Goal: Task Accomplishment & Management: Complete application form

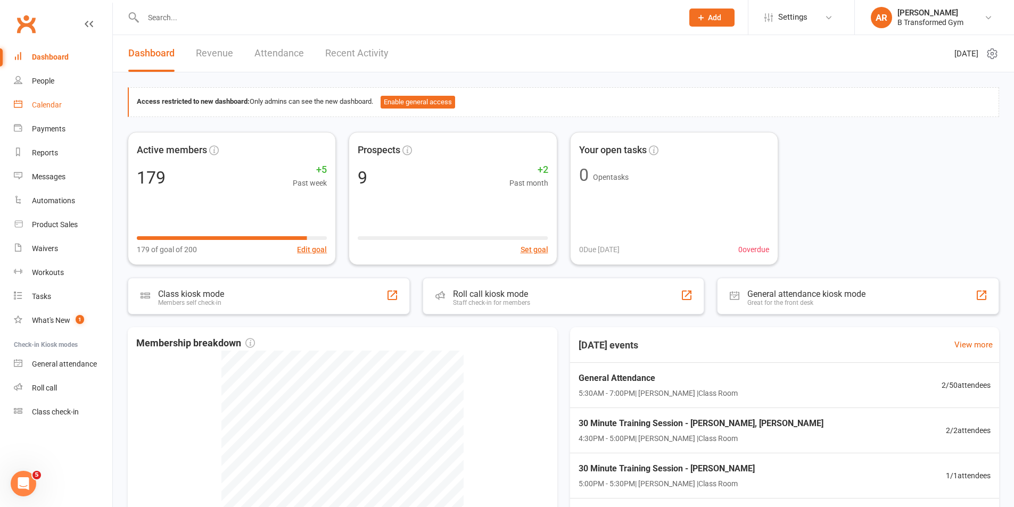
click at [46, 103] on div "Calendar" at bounding box center [47, 105] width 30 height 9
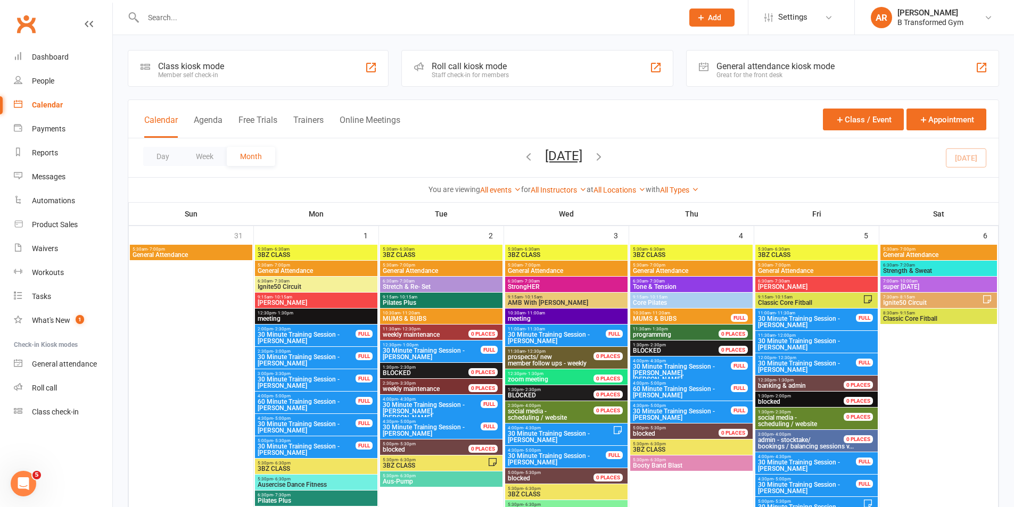
click at [314, 120] on button "Trainers" at bounding box center [308, 126] width 30 height 23
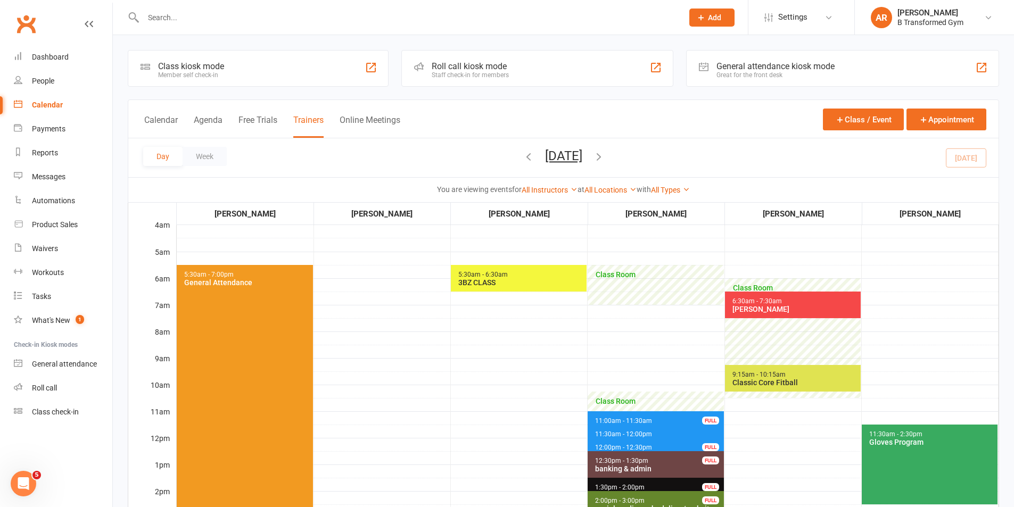
click at [571, 159] on button "[DATE]" at bounding box center [563, 155] width 37 height 15
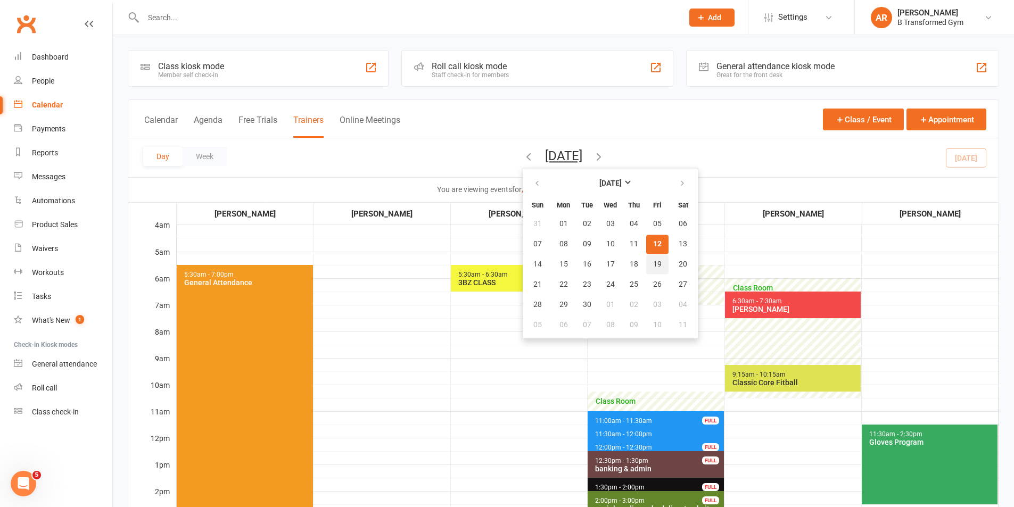
click at [653, 268] on span "19" at bounding box center [657, 264] width 9 height 9
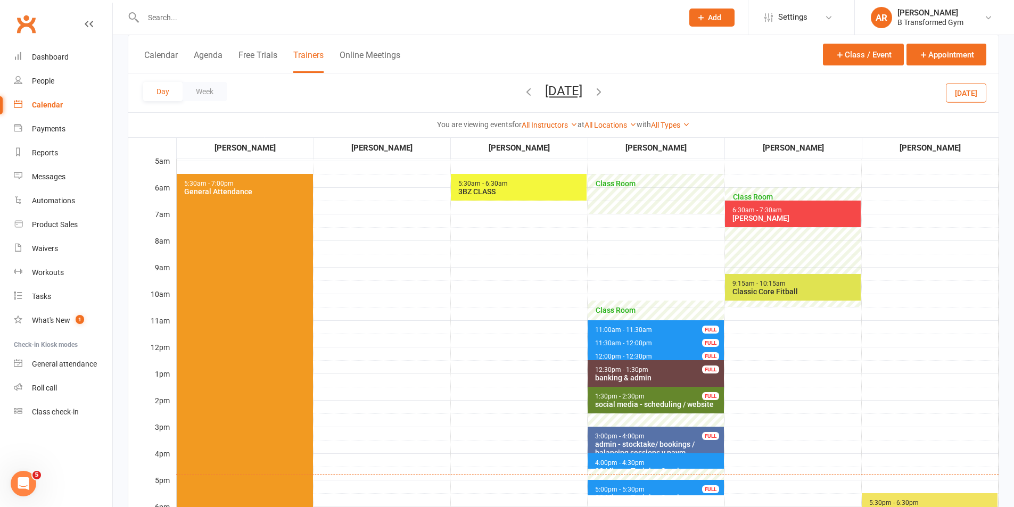
scroll to position [160, 0]
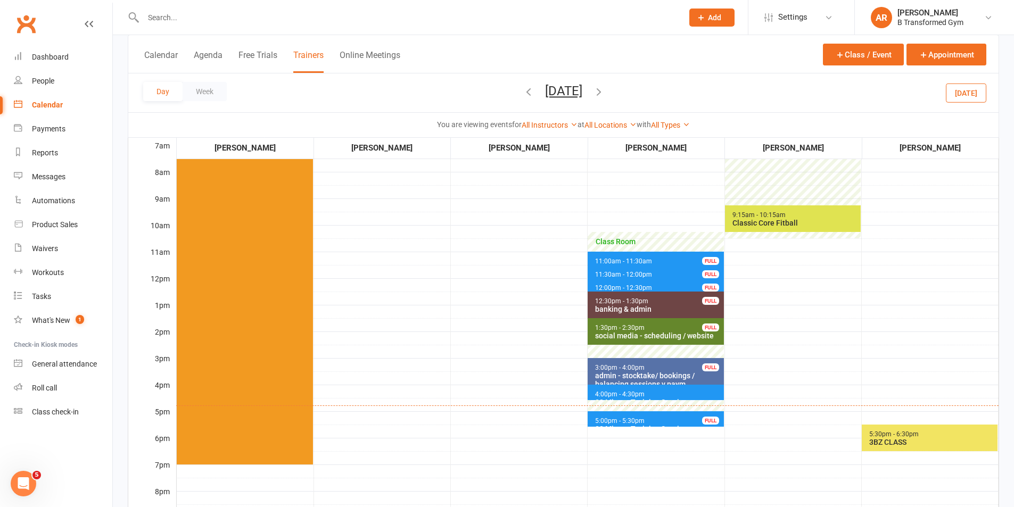
click at [645, 398] on div "30 Minute Training Session - [PERSON_NAME]" at bounding box center [657, 406] width 127 height 17
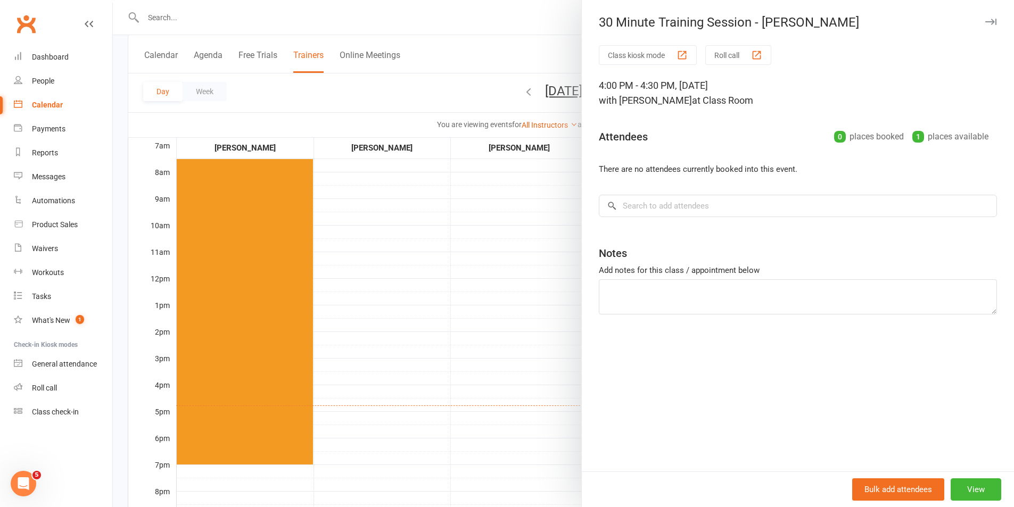
click at [539, 301] on div at bounding box center [563, 253] width 901 height 507
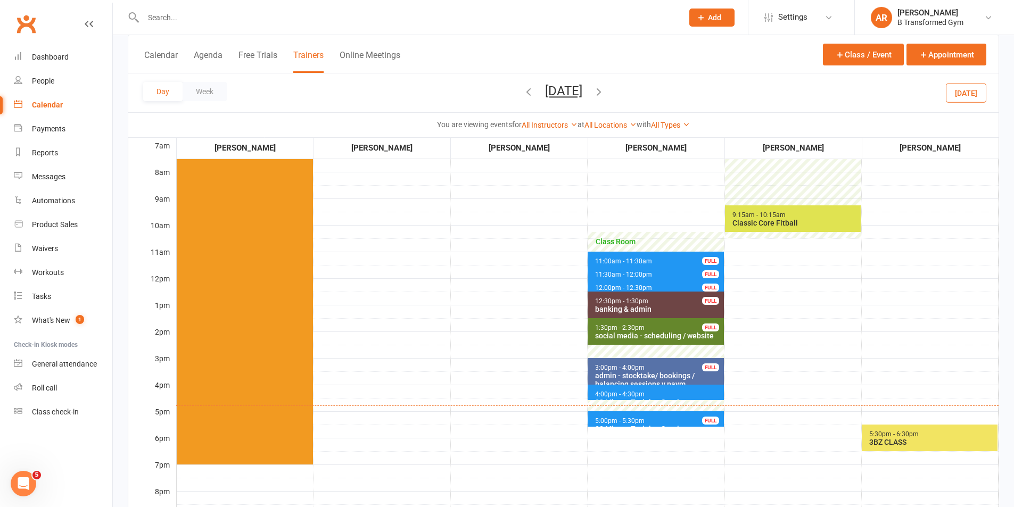
click at [582, 90] on button "[DATE]" at bounding box center [563, 91] width 37 height 15
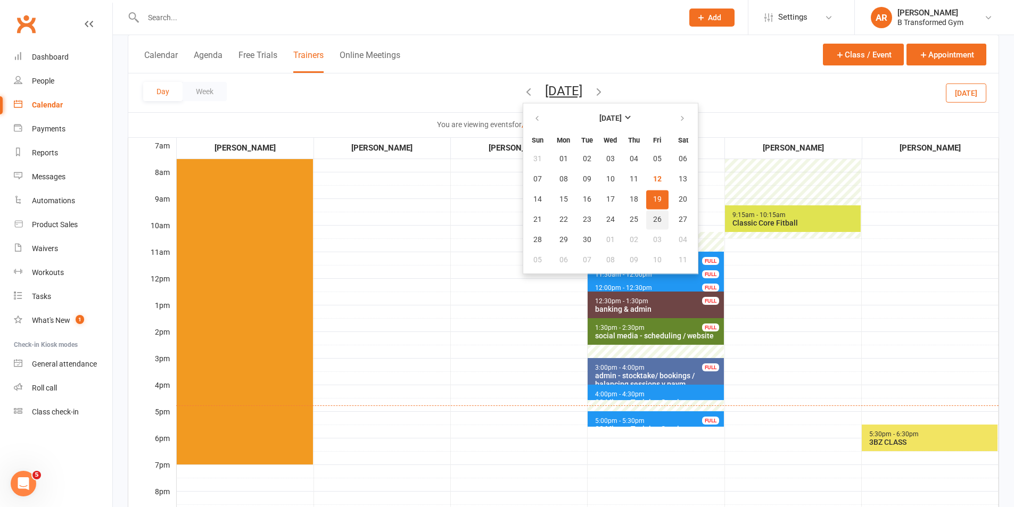
click at [653, 221] on span "26" at bounding box center [657, 219] width 9 height 9
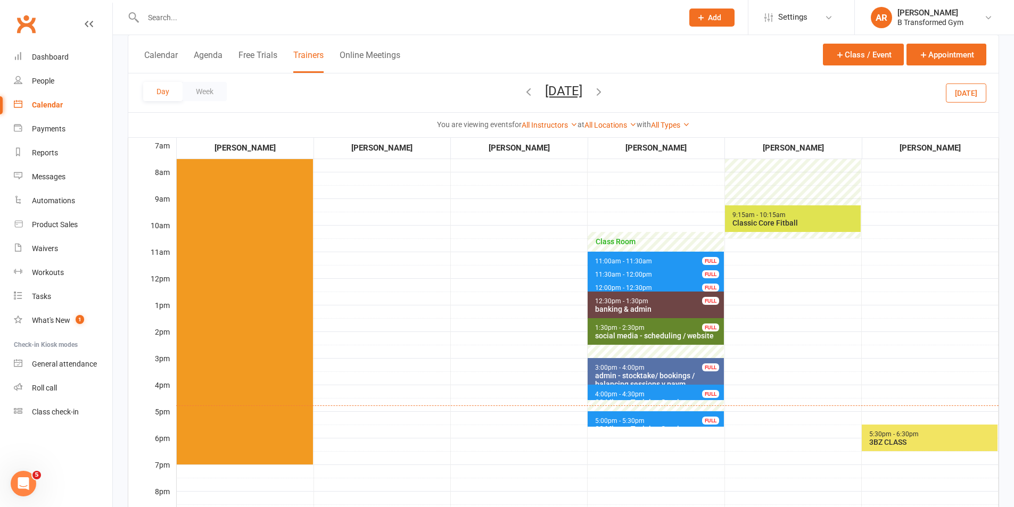
click at [650, 392] on span "4:00pm - 4:30pm 30 Minute Training Session - [PERSON_NAME] FULL" at bounding box center [655, 392] width 136 height 15
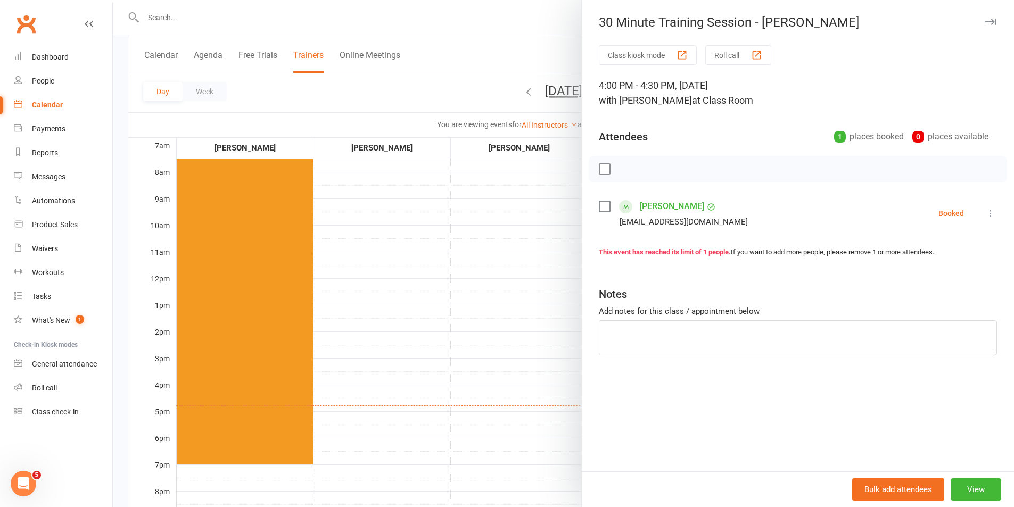
click at [600, 203] on label at bounding box center [604, 206] width 11 height 11
click at [686, 169] on button "button" at bounding box center [695, 169] width 18 height 18
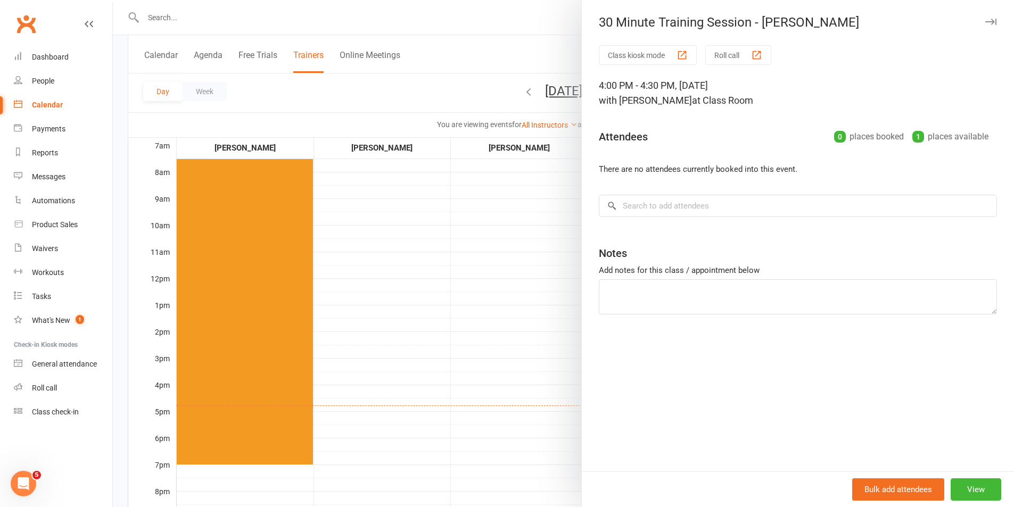
drag, startPoint x: 542, startPoint y: 305, endPoint x: 534, endPoint y: 297, distance: 11.7
click at [542, 305] on div at bounding box center [563, 253] width 901 height 507
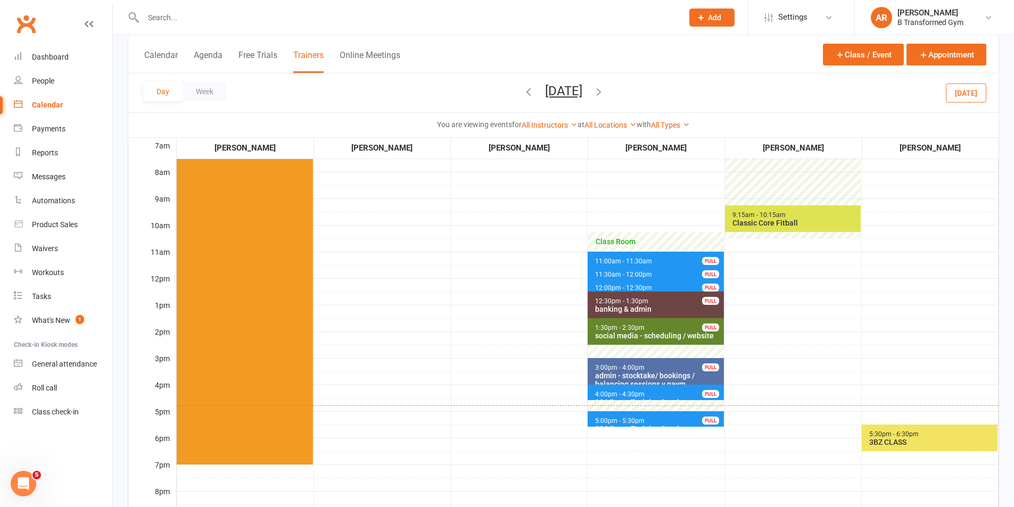
click at [582, 96] on button "[DATE]" at bounding box center [563, 91] width 37 height 15
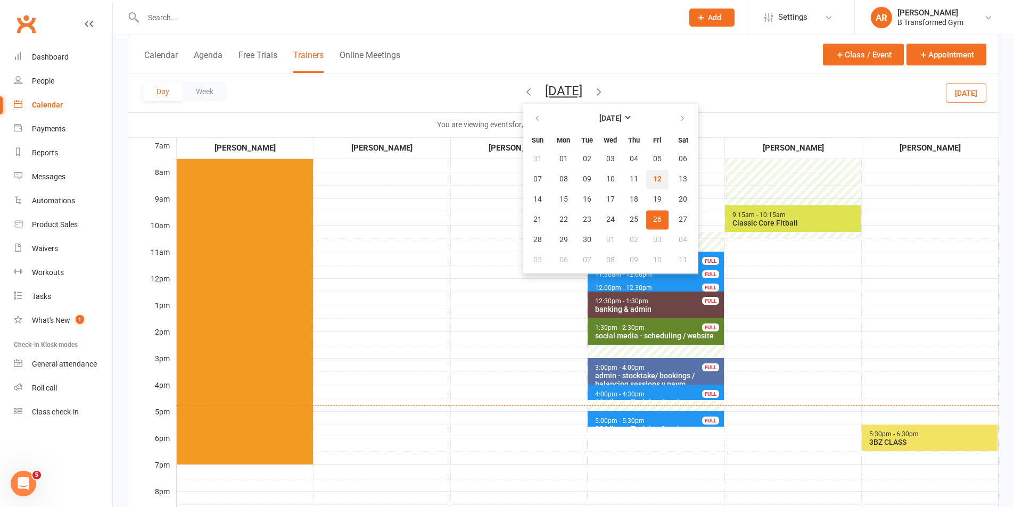
click at [653, 175] on span "12" at bounding box center [657, 179] width 9 height 9
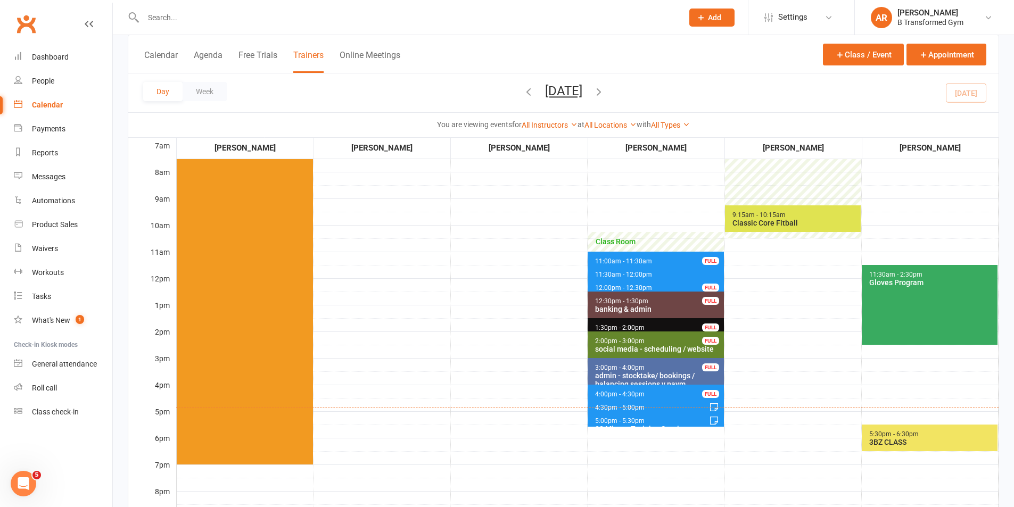
click at [582, 93] on button "[DATE]" at bounding box center [563, 91] width 37 height 15
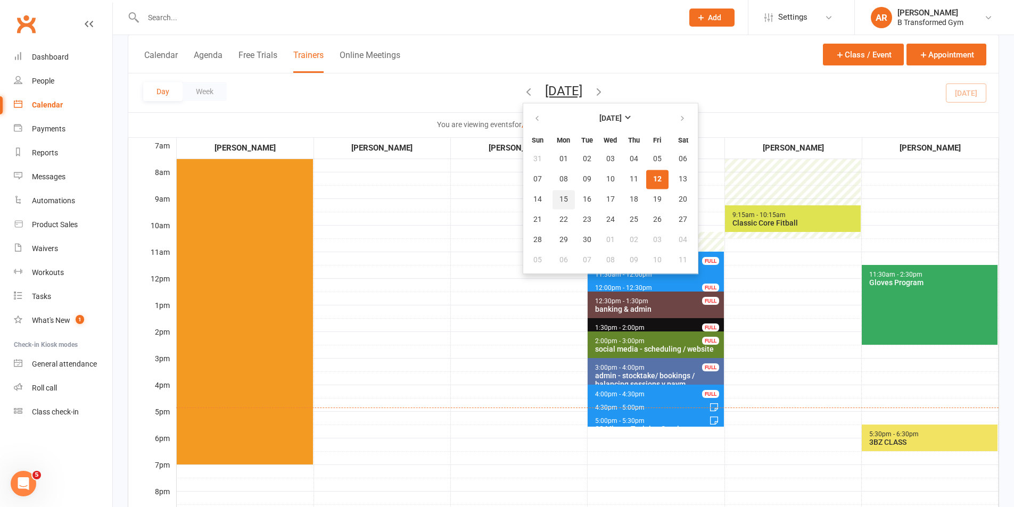
click at [559, 202] on span "15" at bounding box center [563, 199] width 9 height 9
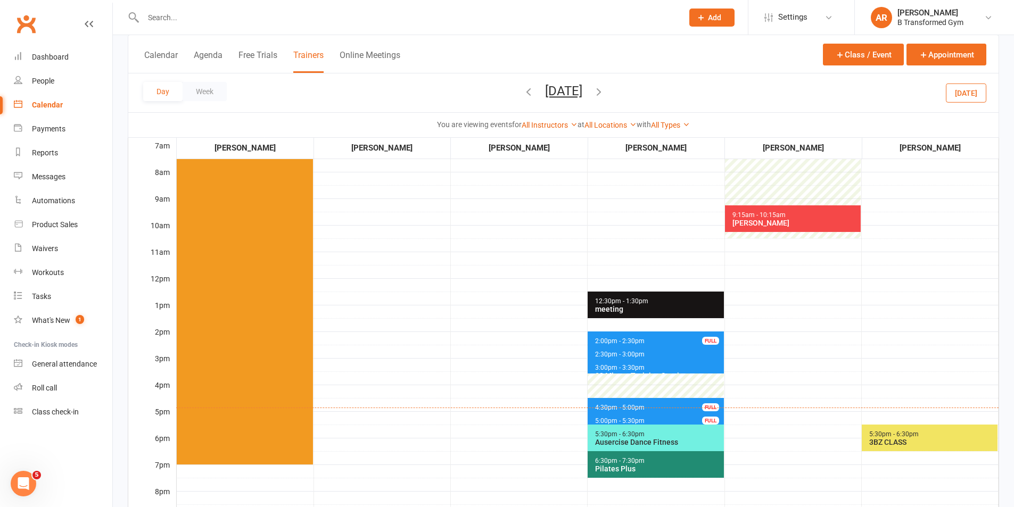
click at [617, 403] on span "4:30pm - 5:00pm 30 Minute Training Session - [PERSON_NAME] FULL" at bounding box center [655, 405] width 136 height 15
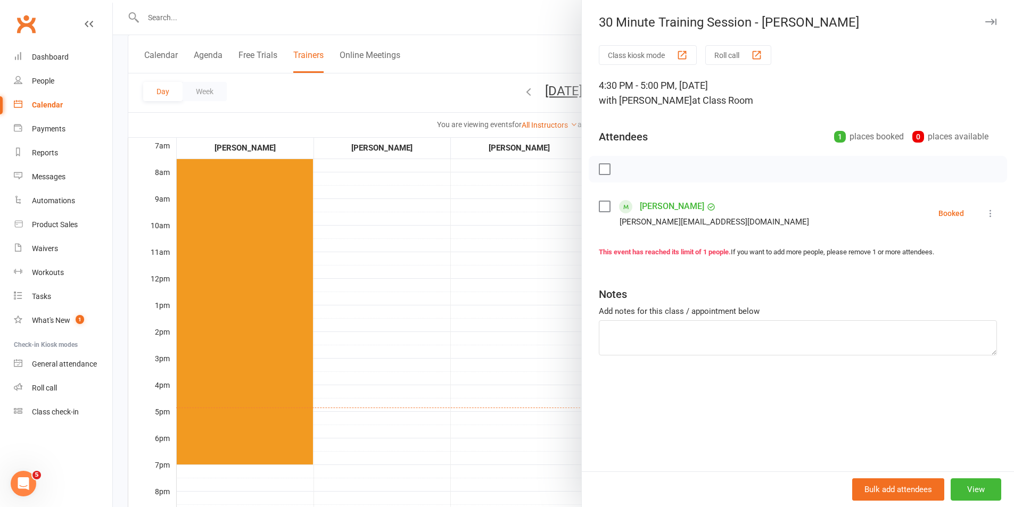
drag, startPoint x: 413, startPoint y: 348, endPoint x: 549, endPoint y: 373, distance: 138.0
click at [414, 348] on div at bounding box center [563, 253] width 901 height 507
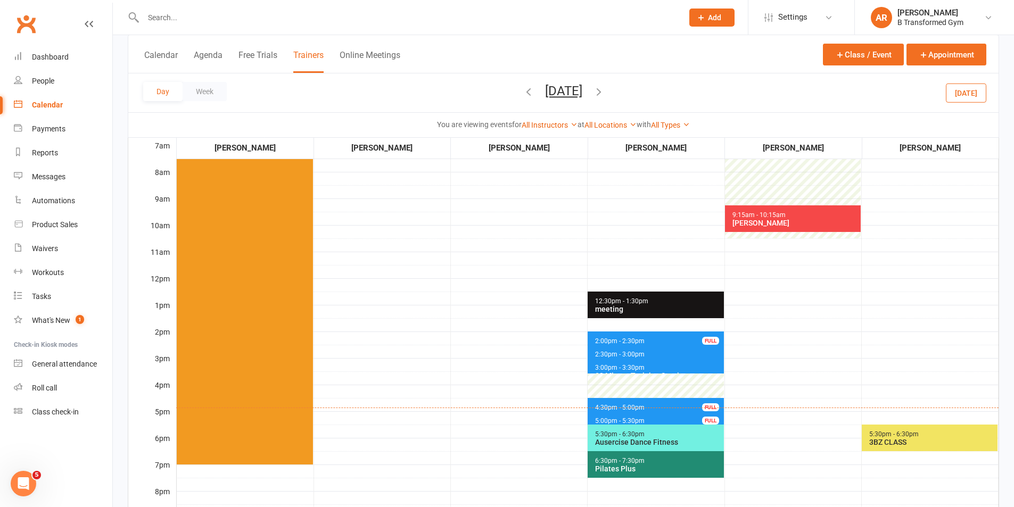
click at [604, 92] on icon "button" at bounding box center [599, 92] width 12 height 12
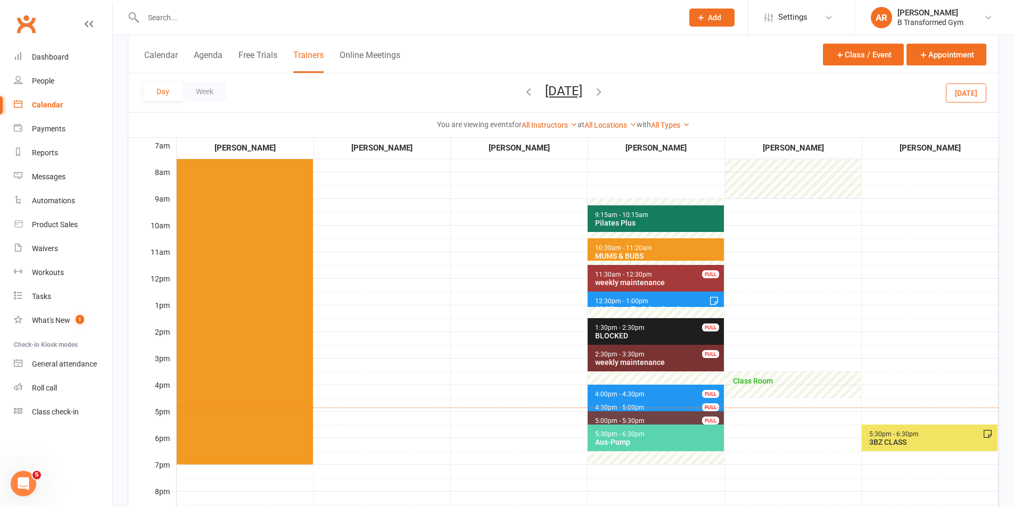
click at [629, 394] on span "4:00pm - 4:30pm" at bounding box center [619, 394] width 51 height 7
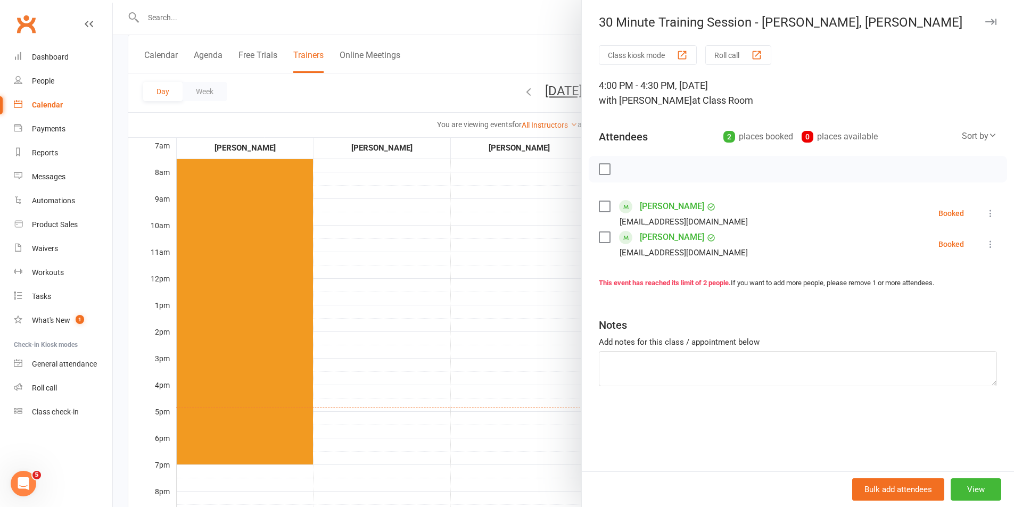
click at [489, 364] on div at bounding box center [563, 253] width 901 height 507
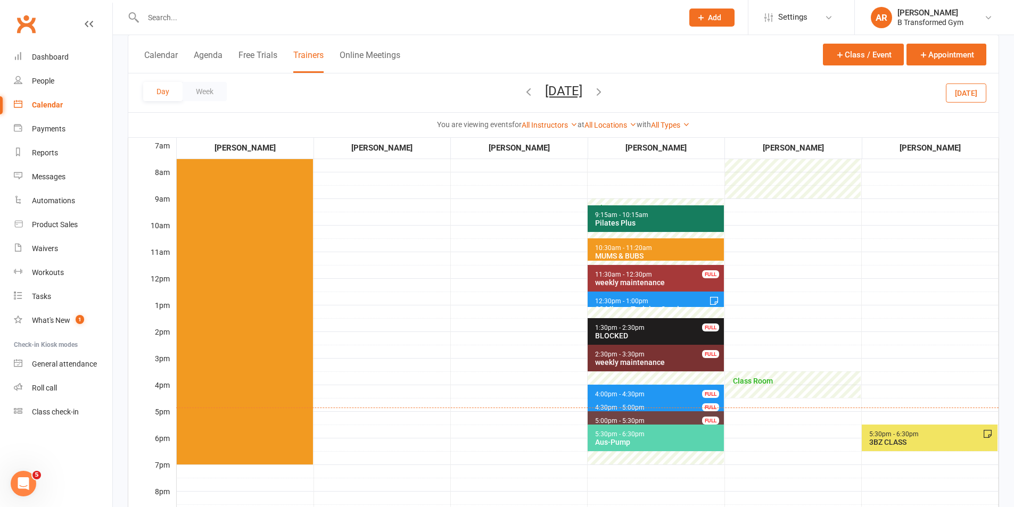
click at [604, 98] on button "button" at bounding box center [599, 93] width 12 height 19
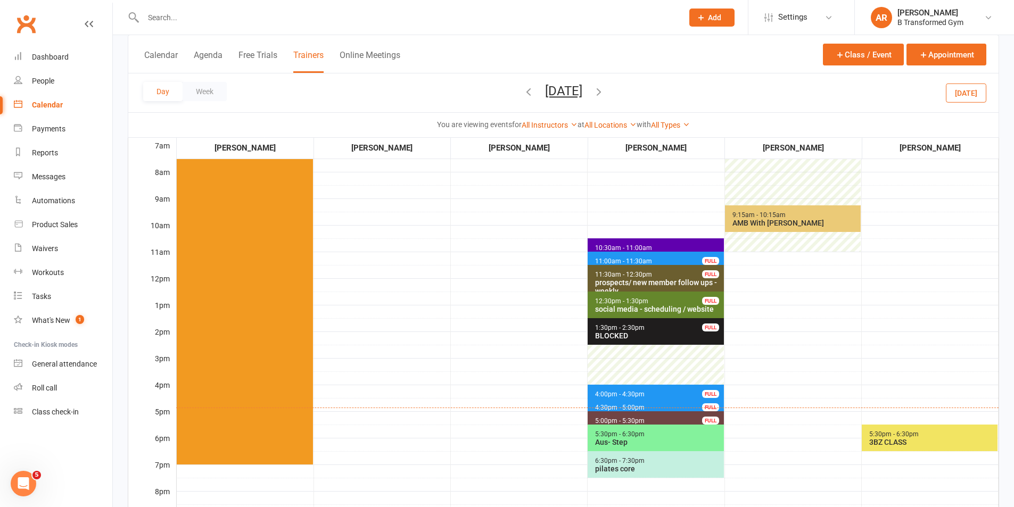
click at [629, 393] on span "4:00pm - 4:30pm" at bounding box center [619, 394] width 51 height 7
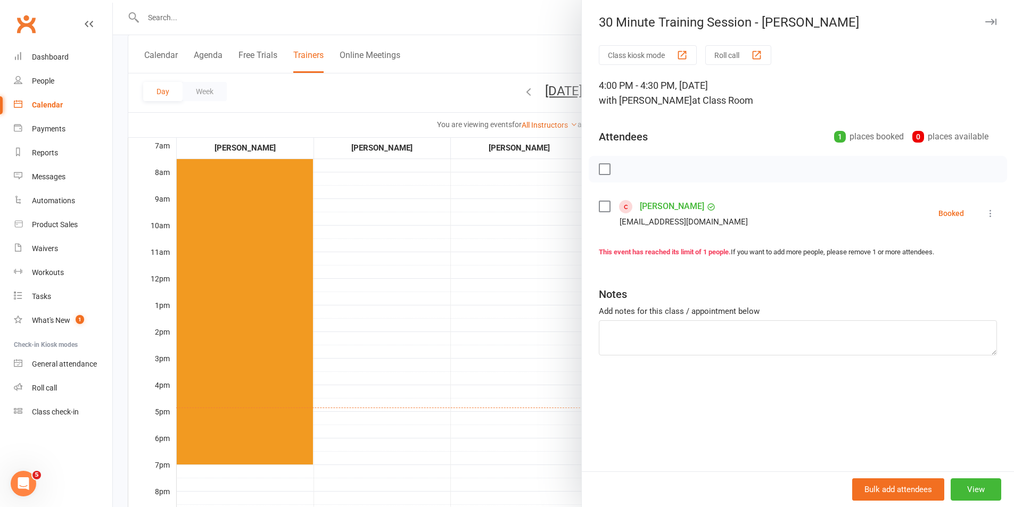
drag, startPoint x: 543, startPoint y: 370, endPoint x: 550, endPoint y: 355, distance: 16.7
click at [543, 370] on div at bounding box center [563, 253] width 901 height 507
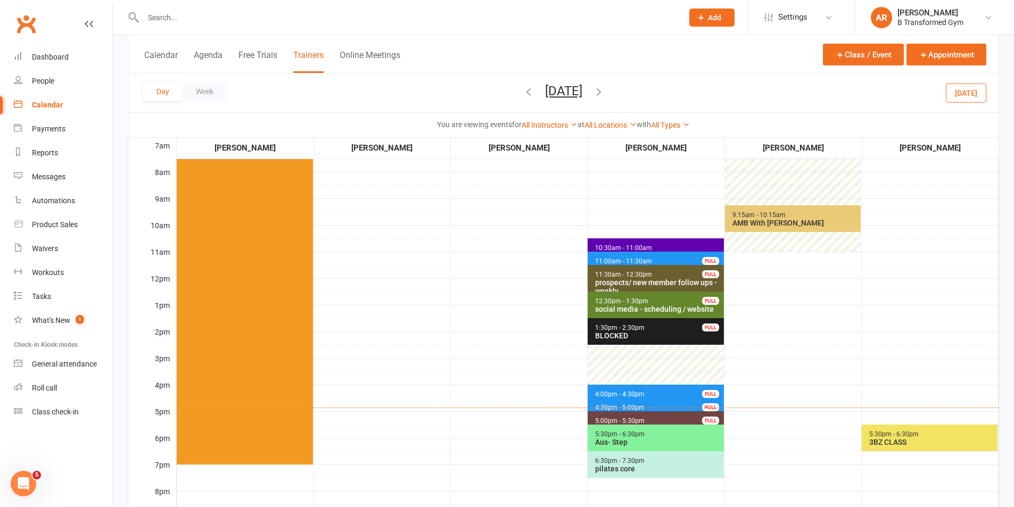
click at [604, 89] on icon "button" at bounding box center [599, 92] width 12 height 12
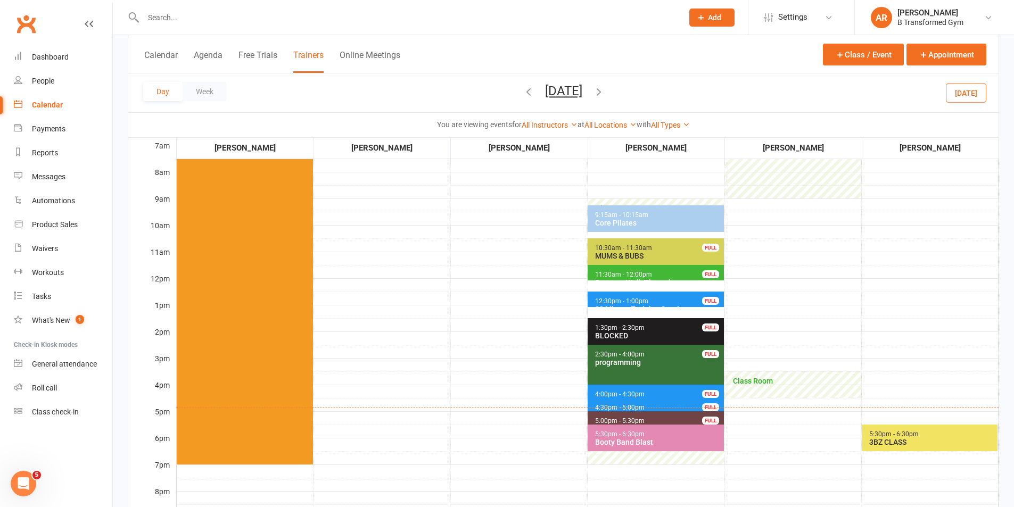
click at [649, 393] on span "4:00pm - 4:30pm 30 Minute Training Session - [PERSON_NAME]... FULL" at bounding box center [655, 392] width 136 height 15
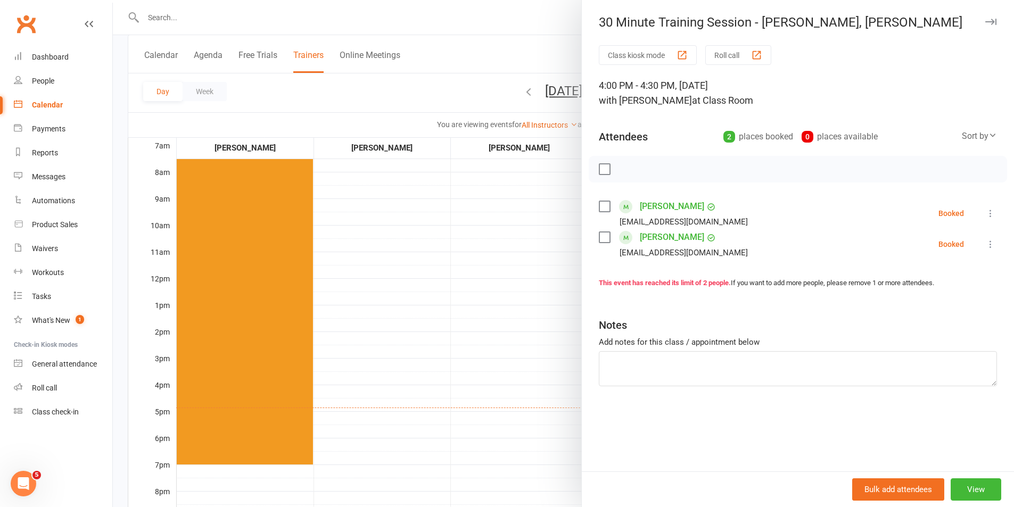
click at [532, 358] on div at bounding box center [563, 253] width 901 height 507
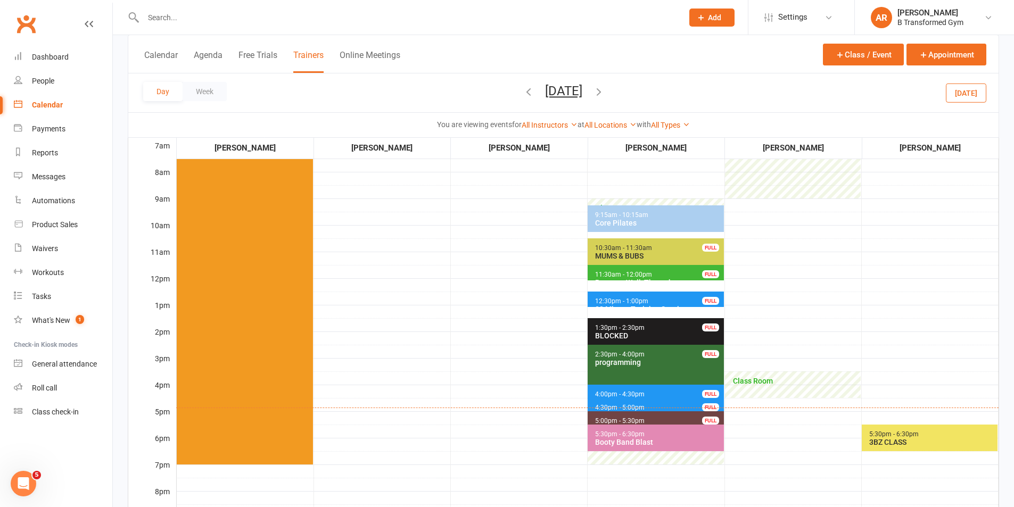
click at [604, 92] on icon "button" at bounding box center [599, 92] width 12 height 12
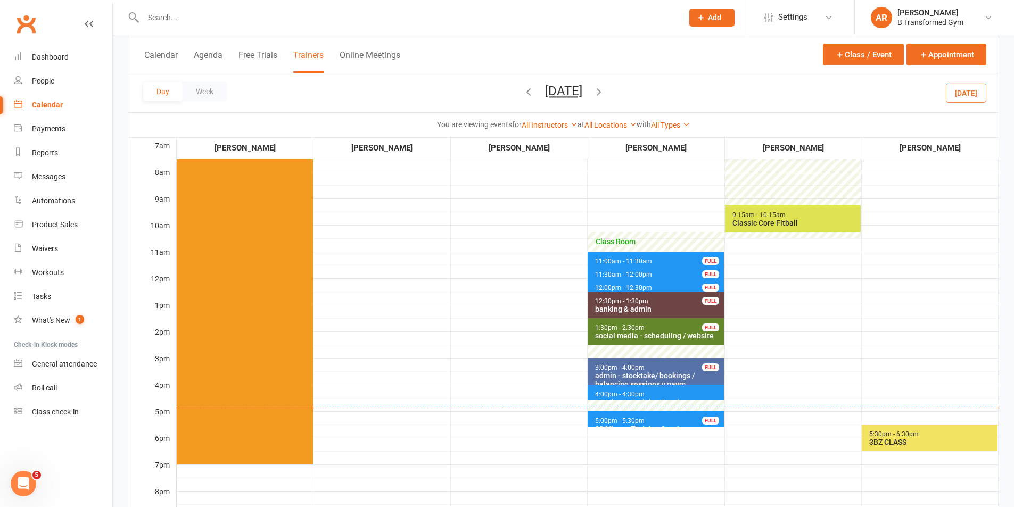
click at [599, 391] on span "4:00pm - 4:30pm" at bounding box center [619, 394] width 51 height 7
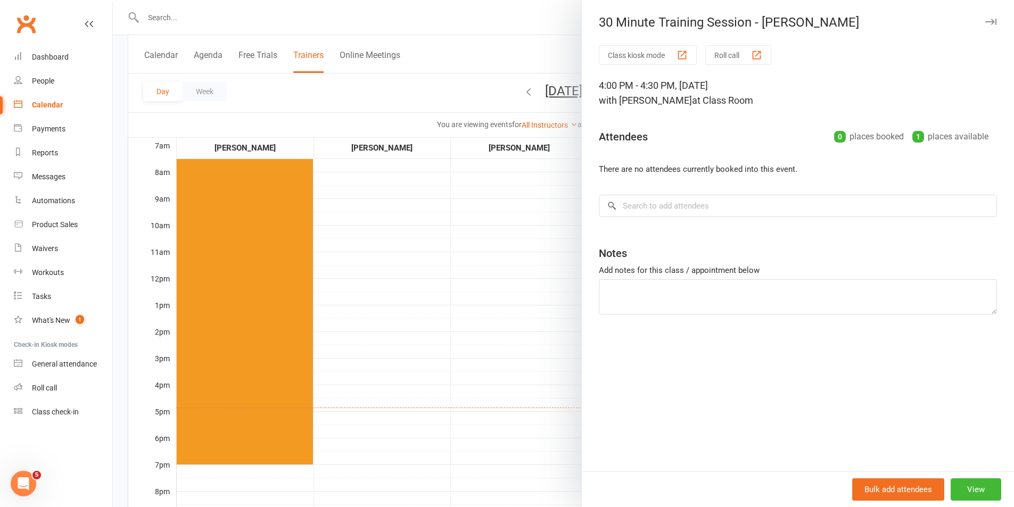
click at [497, 360] on div at bounding box center [563, 253] width 901 height 507
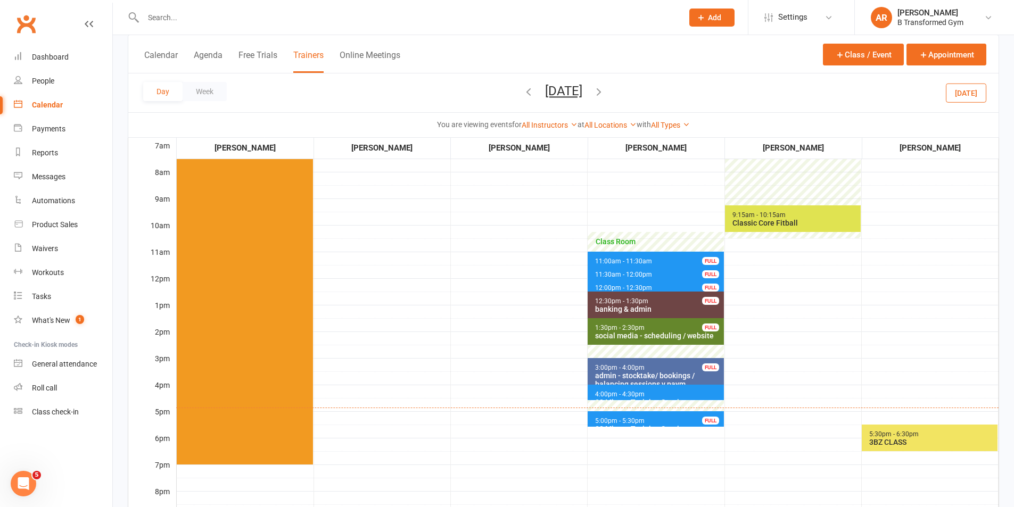
click at [232, 22] on input "text" at bounding box center [407, 17] width 535 height 15
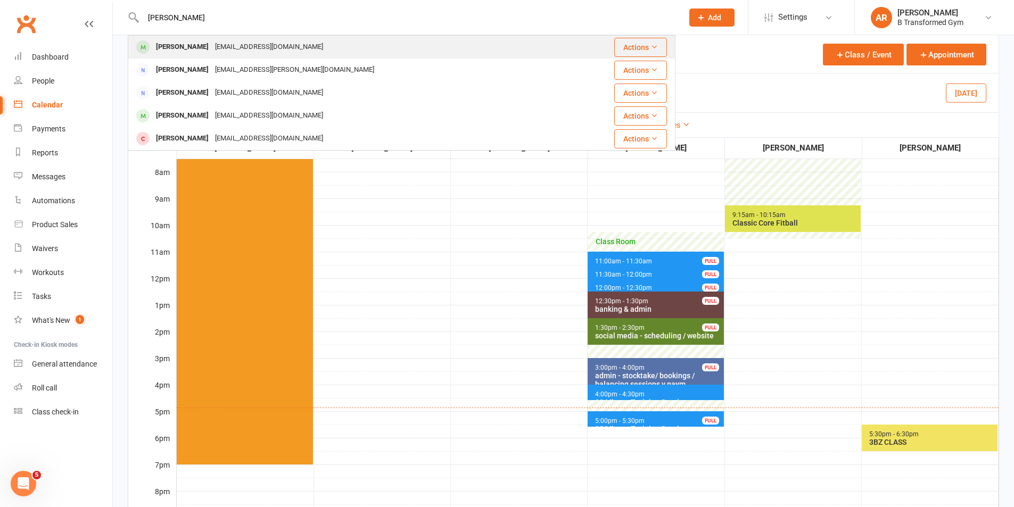
type input "[PERSON_NAME]"
click at [278, 46] on div "[PERSON_NAME] [EMAIL_ADDRESS][DOMAIN_NAME]" at bounding box center [348, 47] width 439 height 22
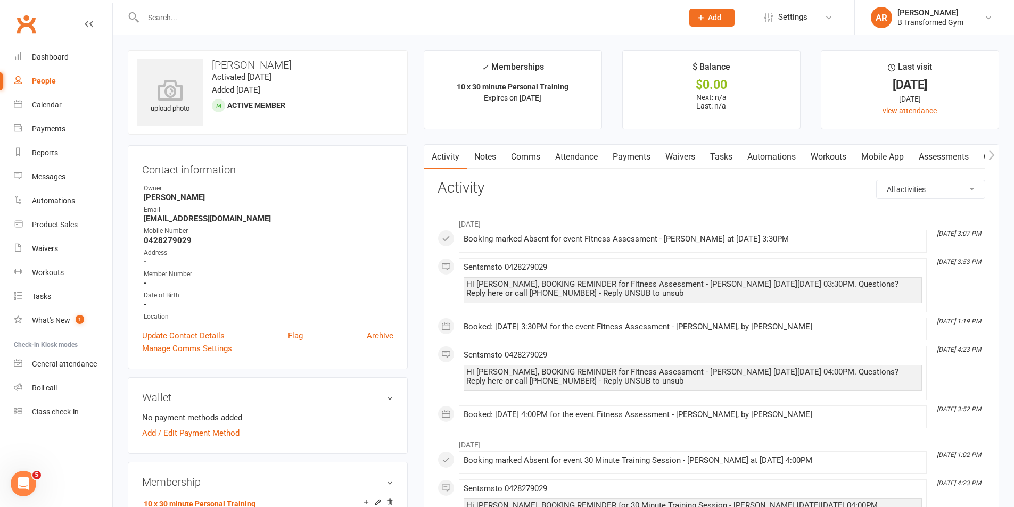
click at [591, 158] on link "Attendance" at bounding box center [575, 157] width 57 height 24
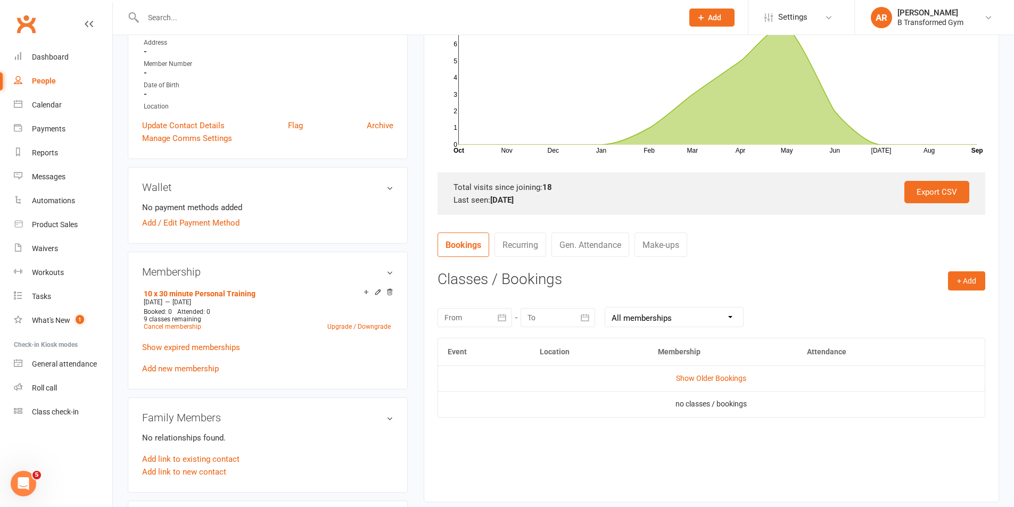
scroll to position [266, 0]
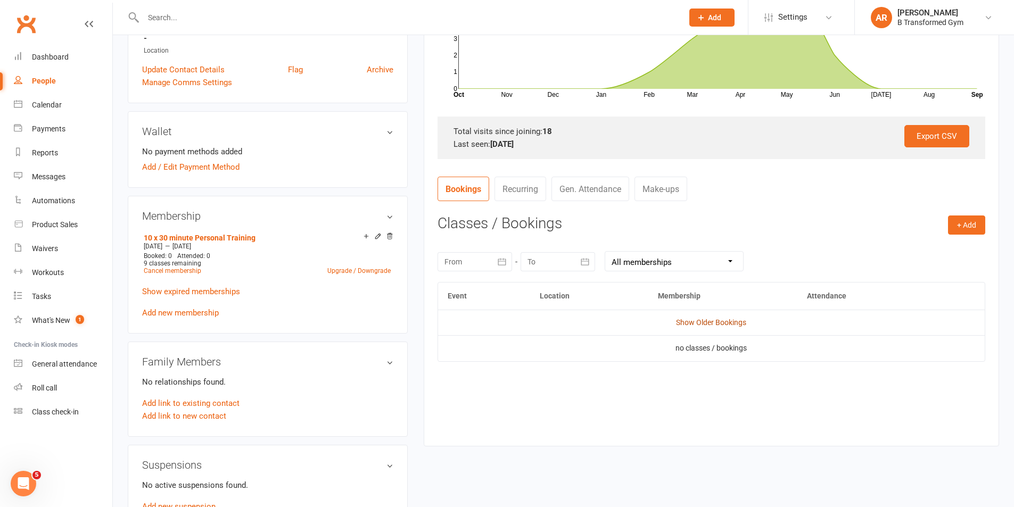
click at [697, 320] on link "Show Older Bookings" at bounding box center [711, 322] width 70 height 9
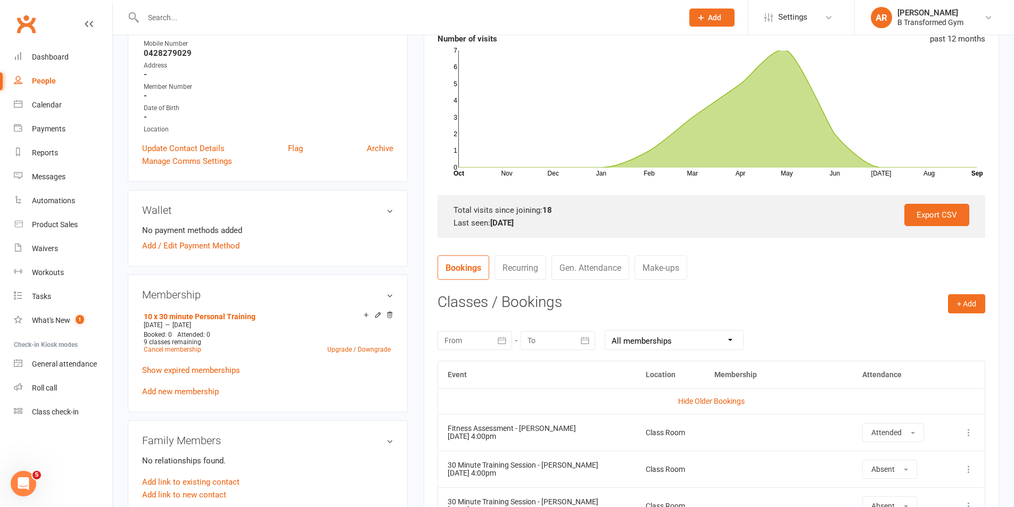
scroll to position [0, 0]
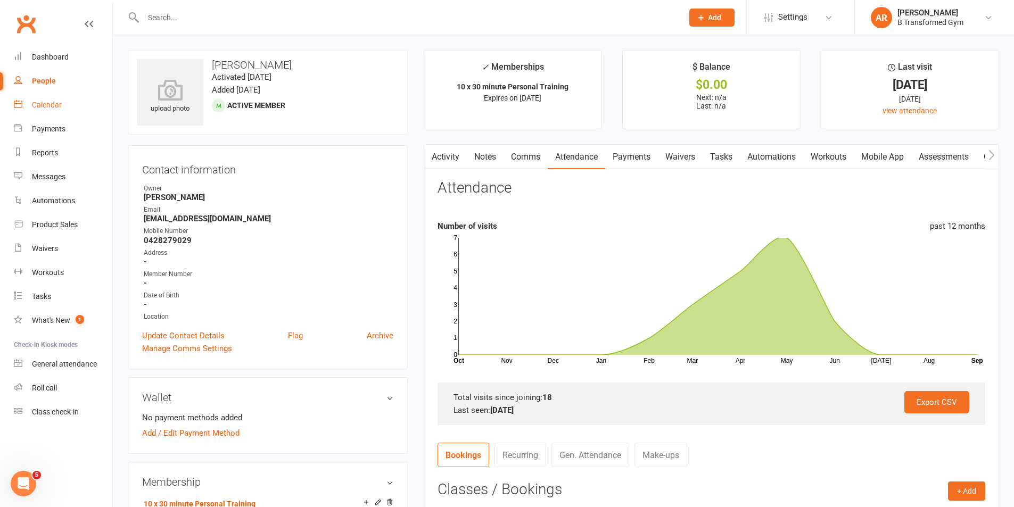
click at [56, 104] on div "Calendar" at bounding box center [47, 105] width 30 height 9
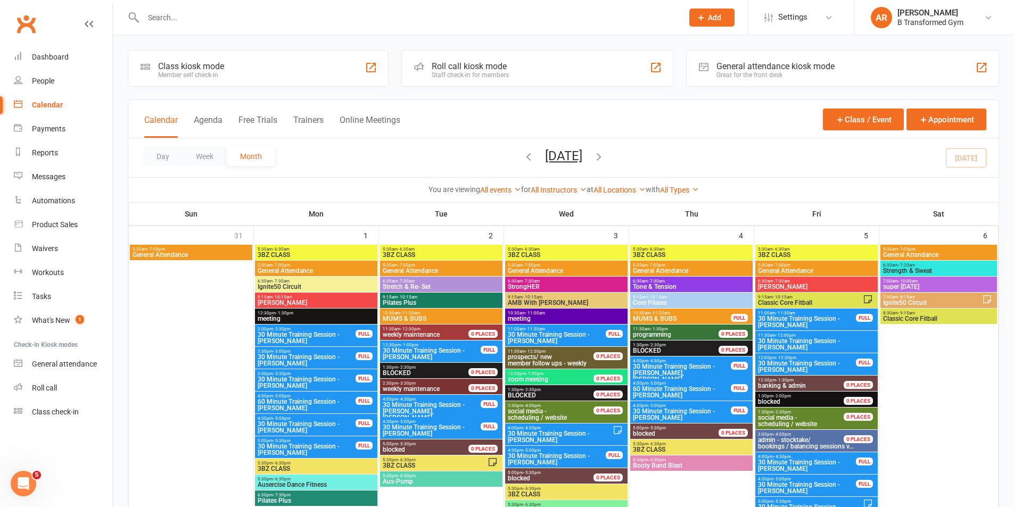
click at [304, 121] on button "Trainers" at bounding box center [308, 126] width 30 height 23
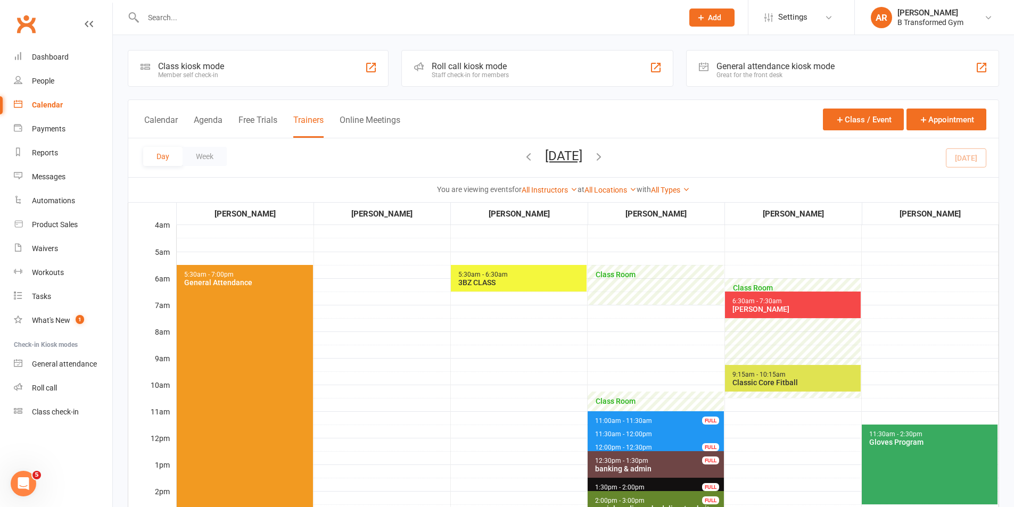
click at [151, 14] on input "text" at bounding box center [407, 17] width 535 height 15
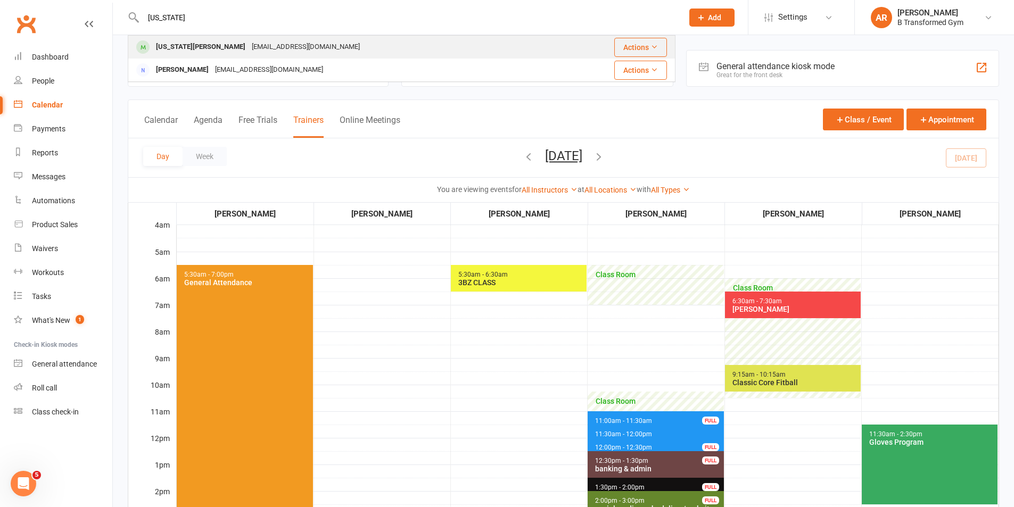
type input "[US_STATE]"
click at [270, 41] on div "[EMAIL_ADDRESS][DOMAIN_NAME]" at bounding box center [305, 46] width 114 height 15
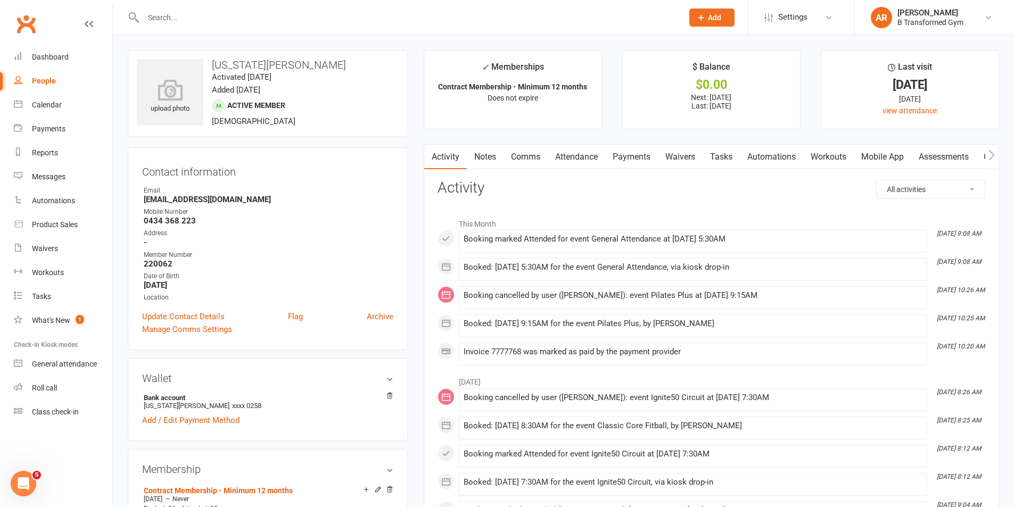
click at [201, 14] on input "text" at bounding box center [407, 17] width 535 height 15
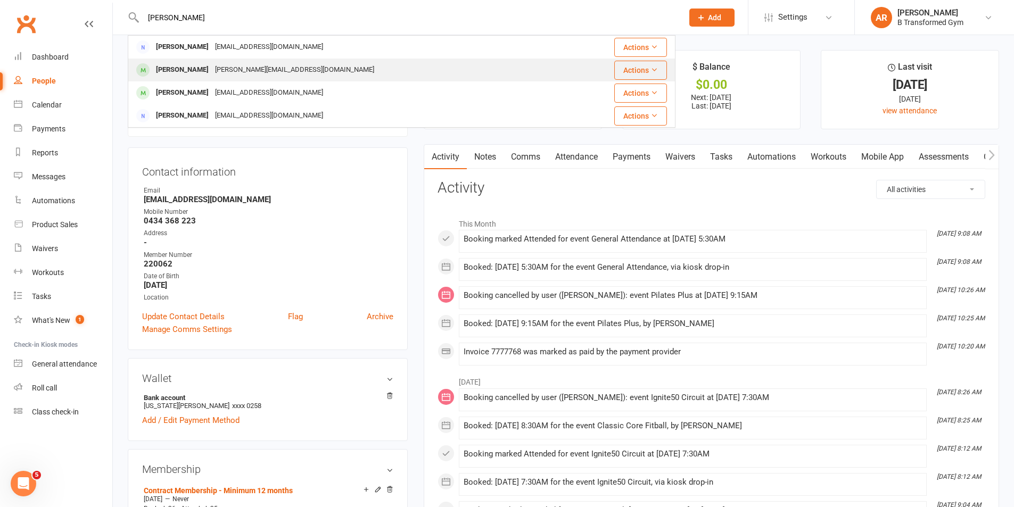
type input "[PERSON_NAME]"
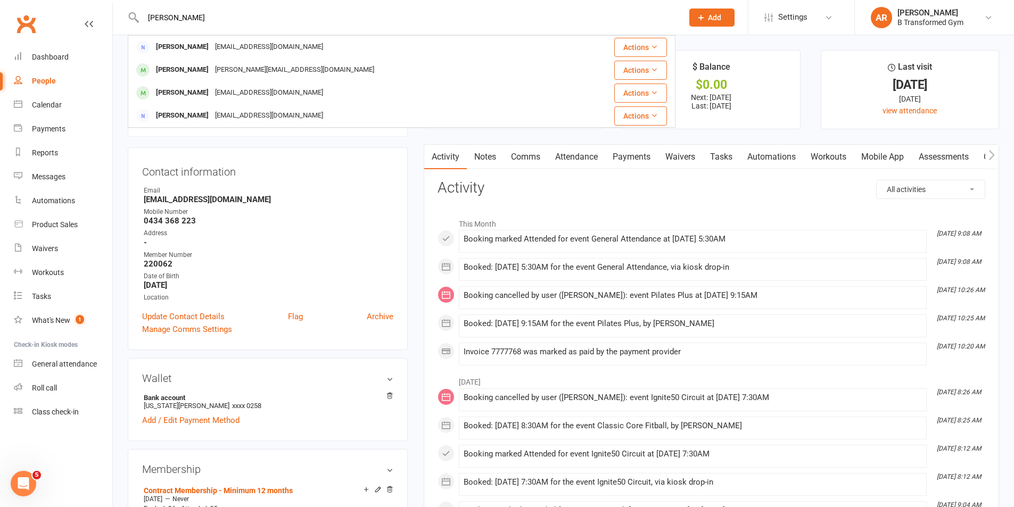
drag, startPoint x: 231, startPoint y: 78, endPoint x: 237, endPoint y: 77, distance: 5.3
click at [232, 77] on div "[PERSON_NAME][EMAIL_ADDRESS][DOMAIN_NAME]" at bounding box center [294, 69] width 165 height 15
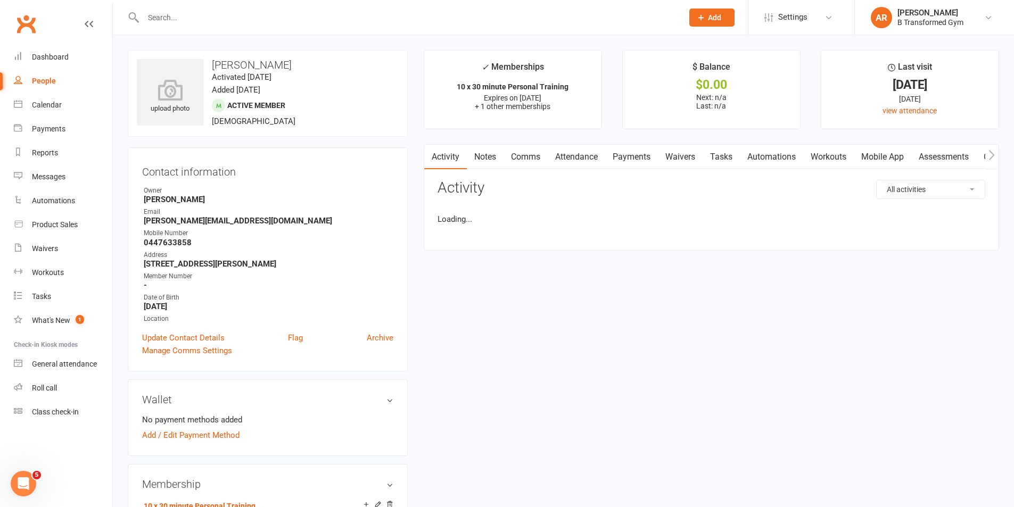
click at [175, 15] on input "text" at bounding box center [407, 17] width 535 height 15
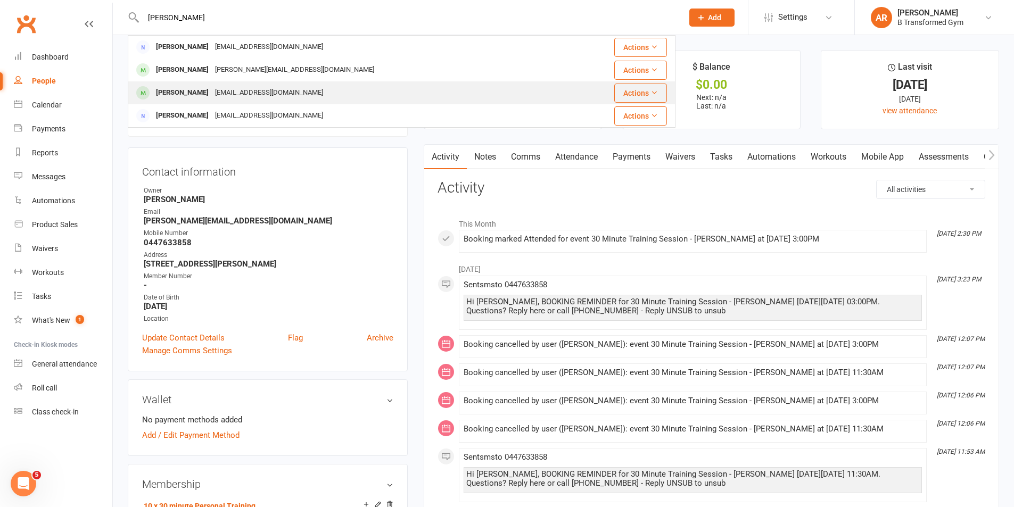
type input "[PERSON_NAME]"
click at [291, 95] on div "[EMAIL_ADDRESS][DOMAIN_NAME]" at bounding box center [269, 92] width 114 height 15
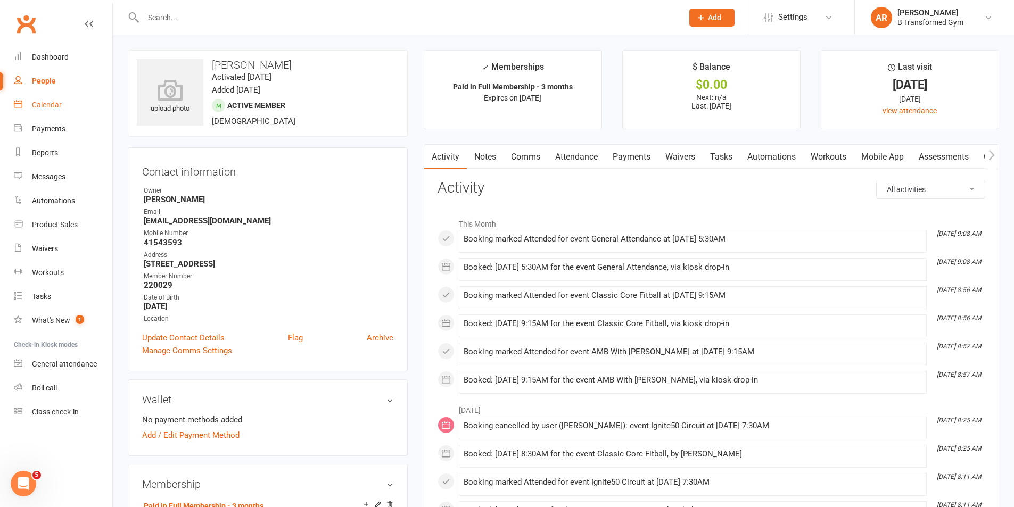
click at [55, 103] on div "Calendar" at bounding box center [47, 105] width 30 height 9
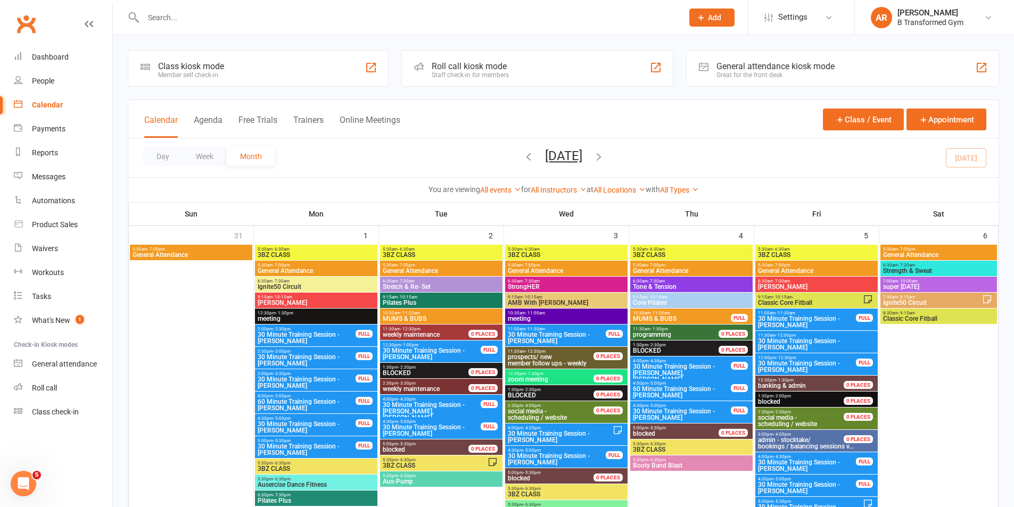
click at [317, 118] on button "Trainers" at bounding box center [308, 126] width 30 height 23
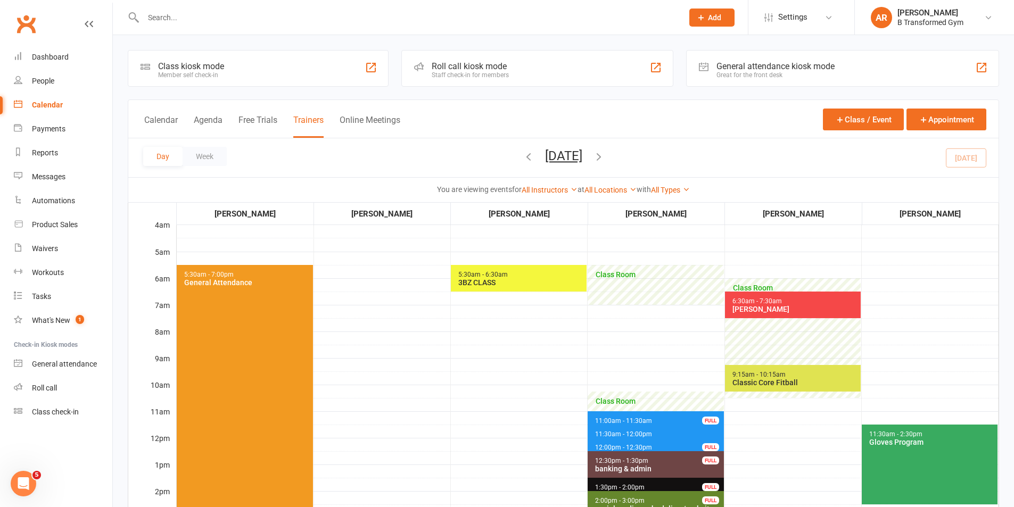
click at [582, 160] on button "[DATE]" at bounding box center [563, 155] width 37 height 15
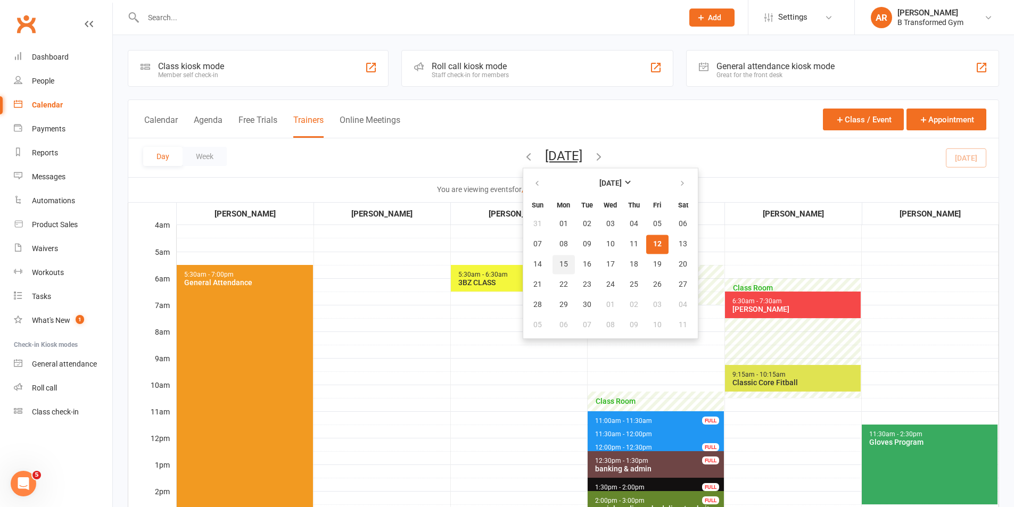
click at [559, 263] on span "15" at bounding box center [563, 264] width 9 height 9
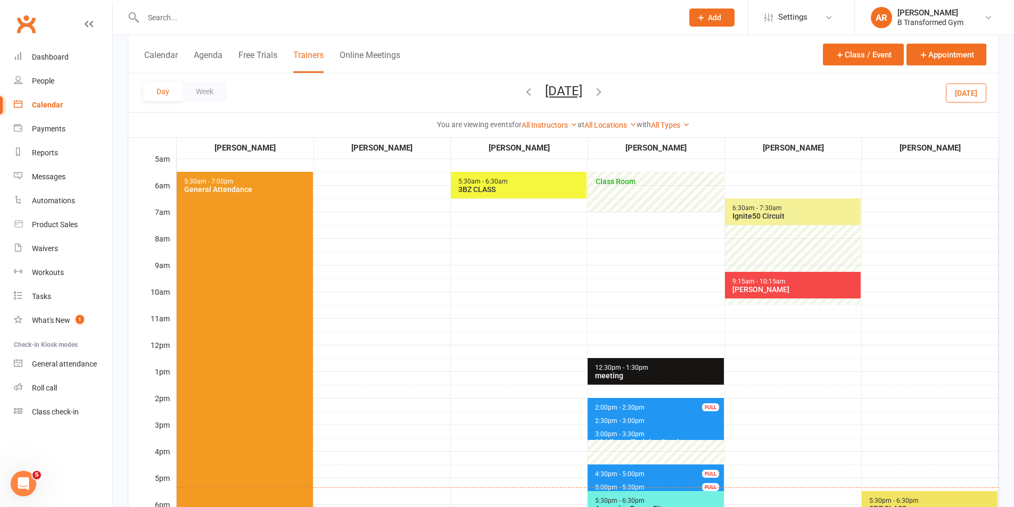
scroll to position [213, 0]
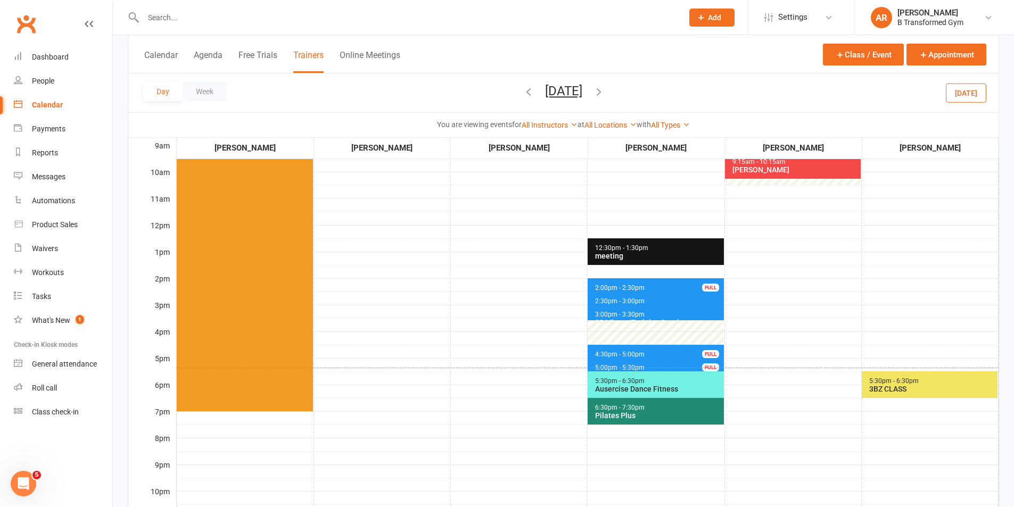
click at [582, 89] on button "[DATE]" at bounding box center [563, 91] width 37 height 15
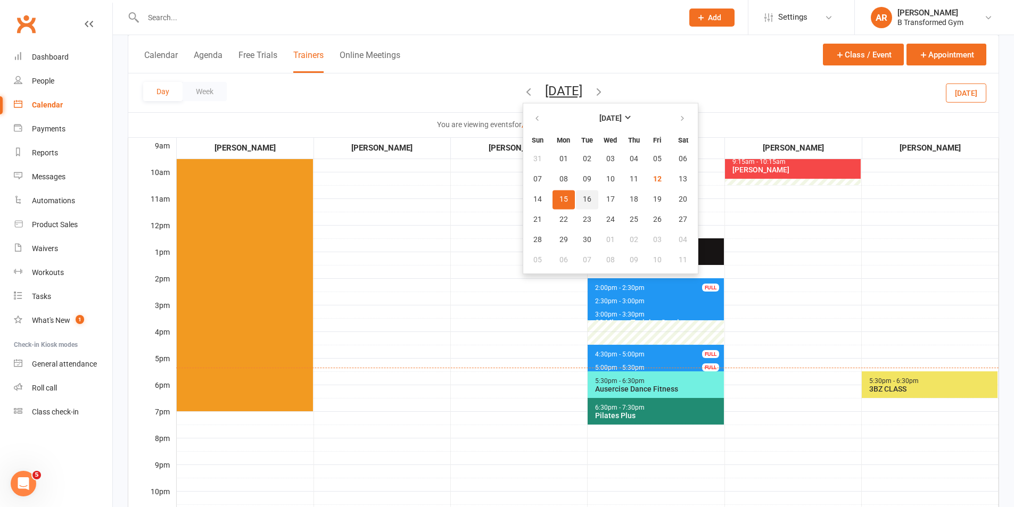
click at [583, 196] on span "16" at bounding box center [587, 199] width 9 height 9
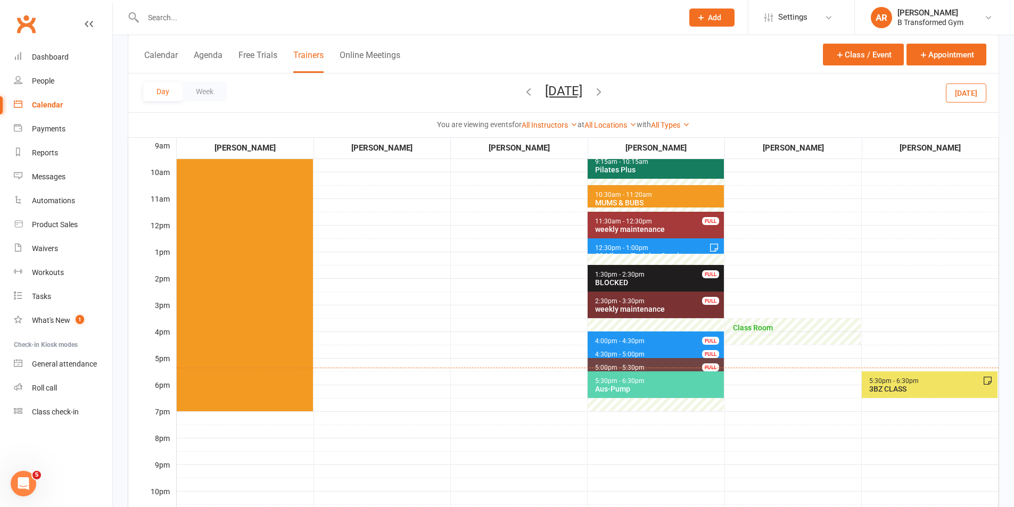
click at [582, 95] on button "[DATE]" at bounding box center [563, 91] width 37 height 15
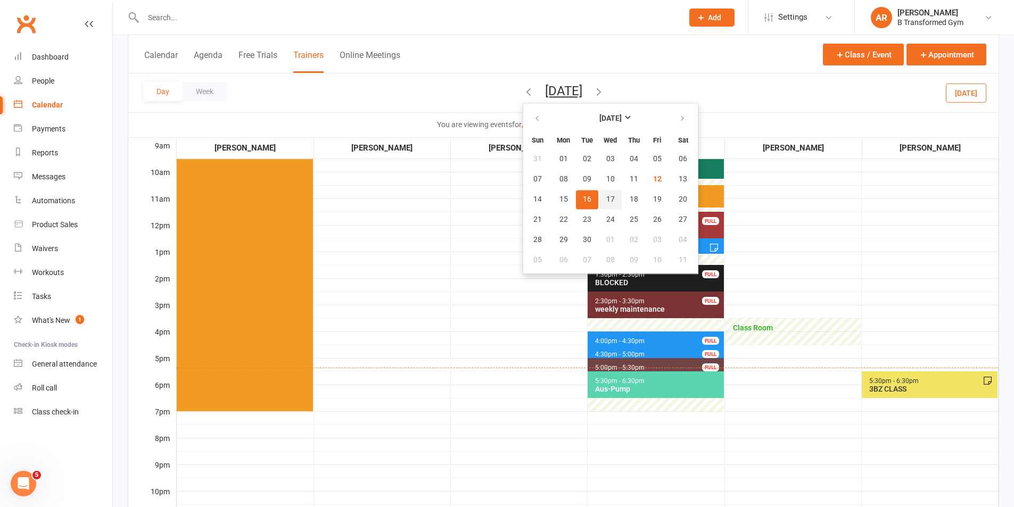
click at [606, 196] on span "17" at bounding box center [610, 199] width 9 height 9
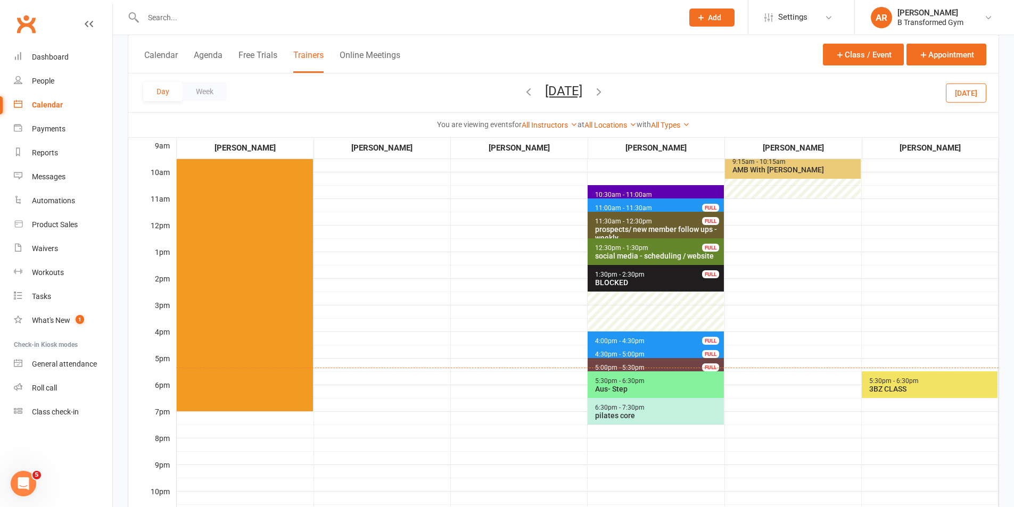
click at [582, 84] on button "[DATE]" at bounding box center [563, 91] width 37 height 15
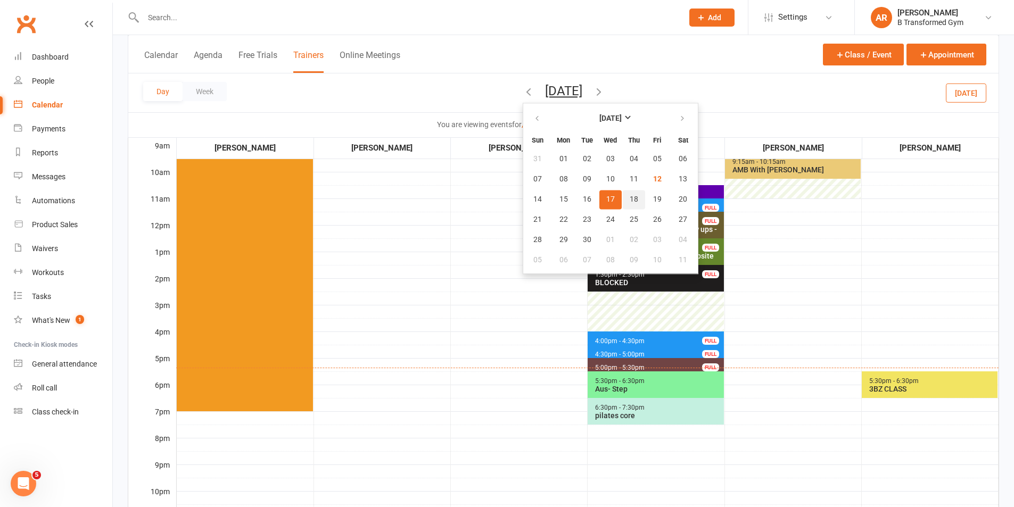
click at [629, 202] on span "18" at bounding box center [633, 199] width 9 height 9
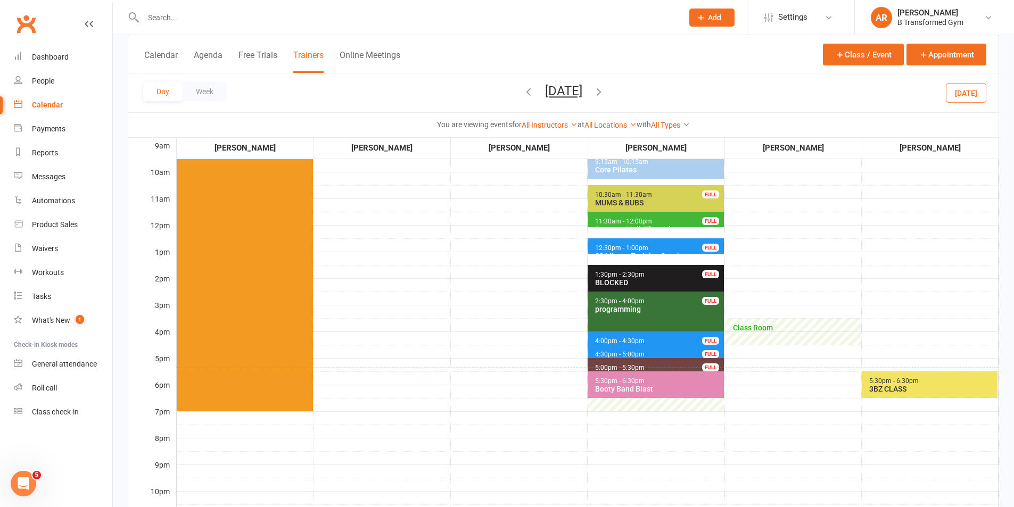
click at [574, 96] on button "[DATE]" at bounding box center [563, 91] width 37 height 15
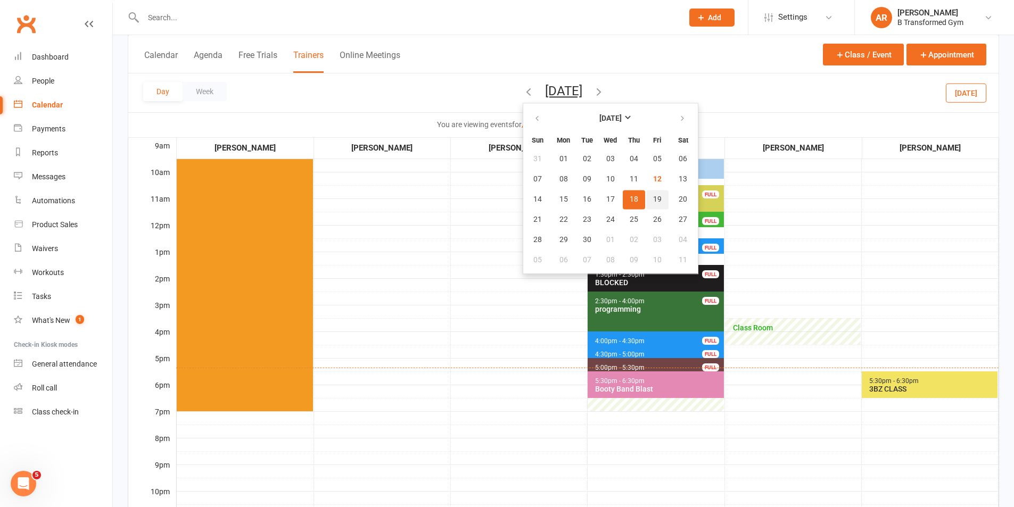
click at [646, 202] on button "19" at bounding box center [657, 199] width 22 height 19
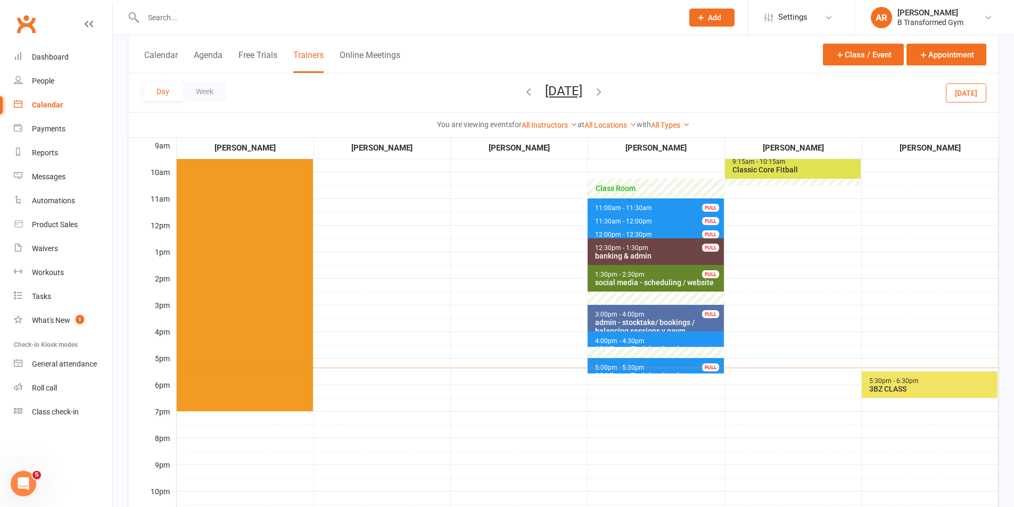
click at [582, 92] on button "[DATE]" at bounding box center [563, 91] width 37 height 15
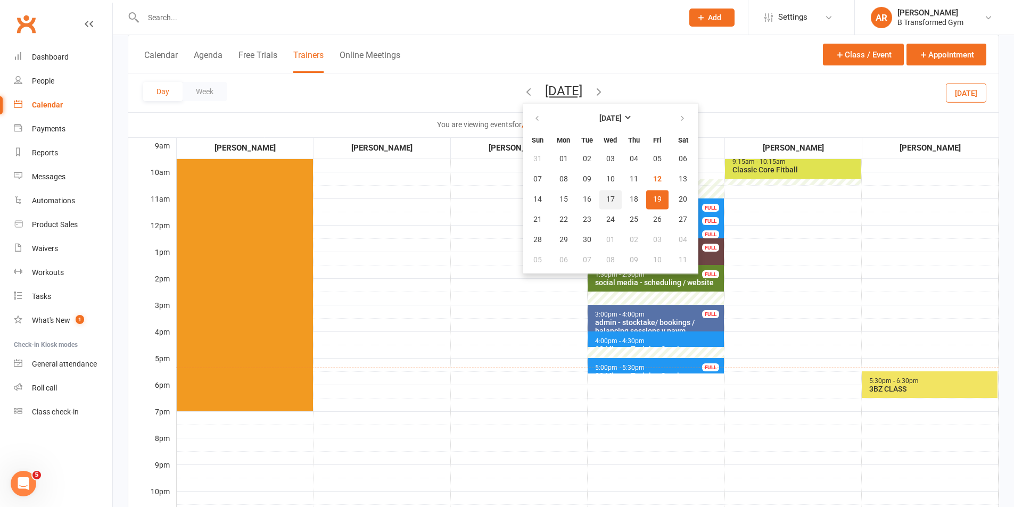
click at [606, 200] on span "17" at bounding box center [610, 199] width 9 height 9
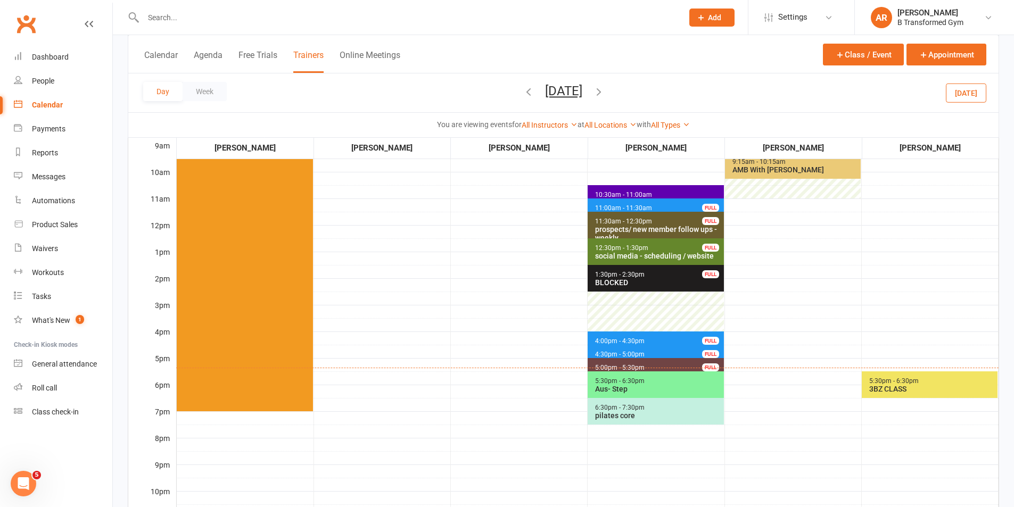
scroll to position [160, 0]
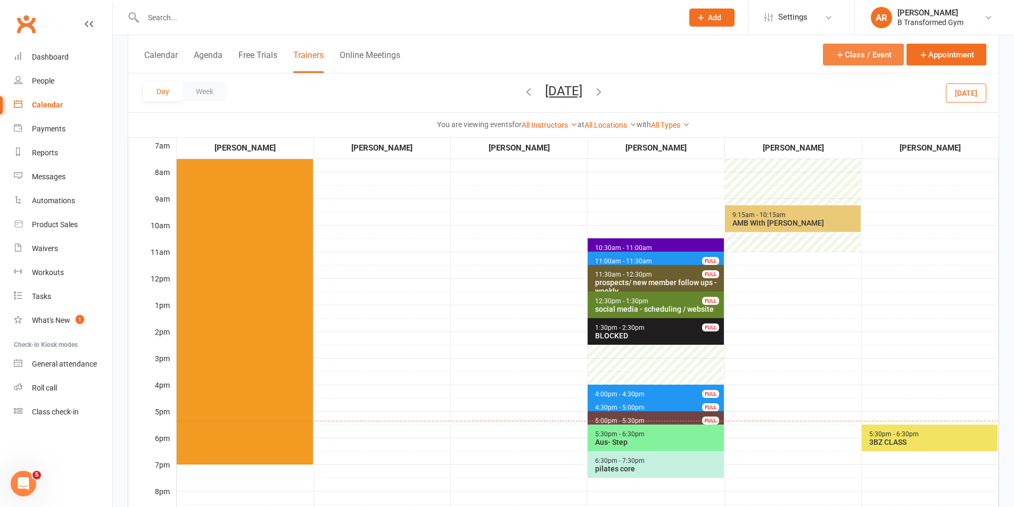
click at [863, 54] on button "Class / Event" at bounding box center [863, 55] width 81 height 22
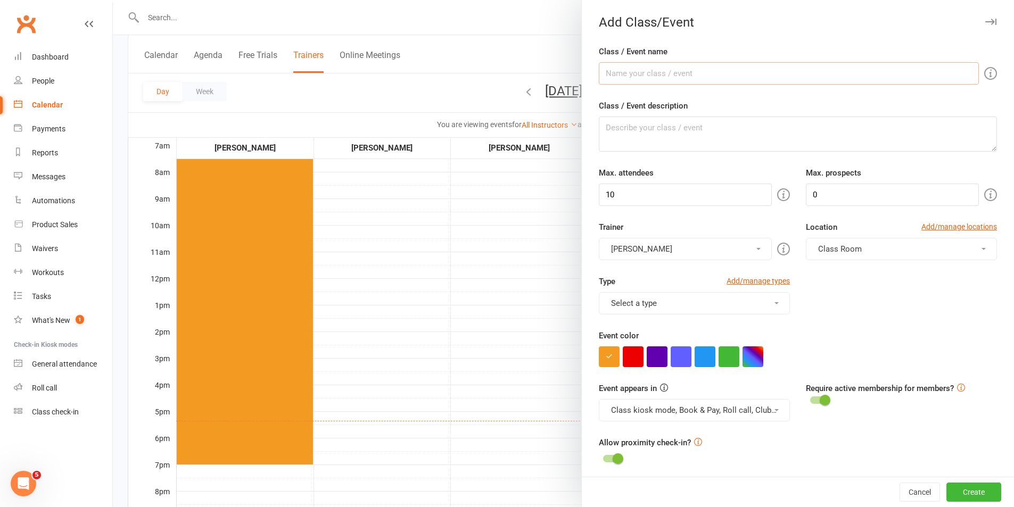
click at [646, 81] on input "Class / Event name" at bounding box center [789, 73] width 380 height 22
drag, startPoint x: 534, startPoint y: 53, endPoint x: 609, endPoint y: 54, distance: 75.6
click at [534, 52] on div at bounding box center [563, 253] width 901 height 507
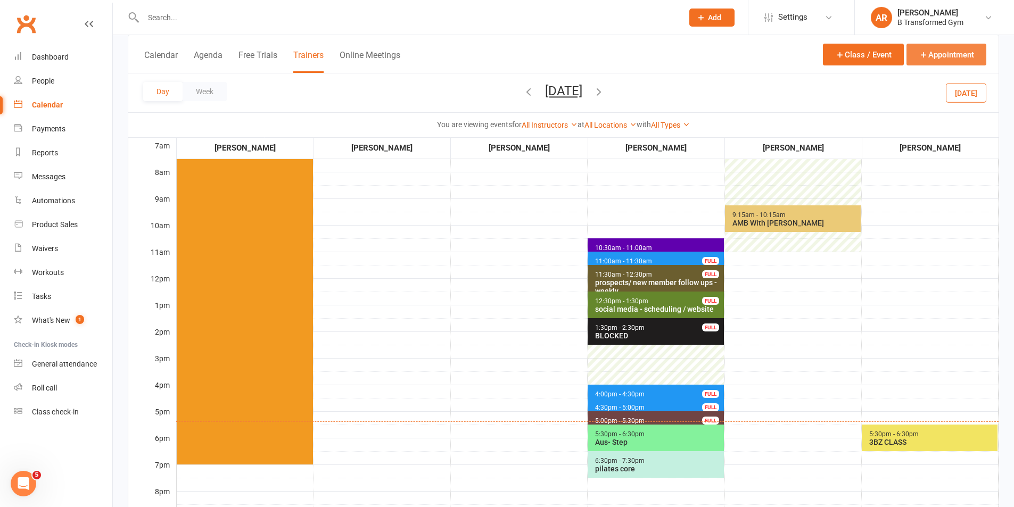
click at [964, 54] on button "Appointment" at bounding box center [946, 55] width 80 height 22
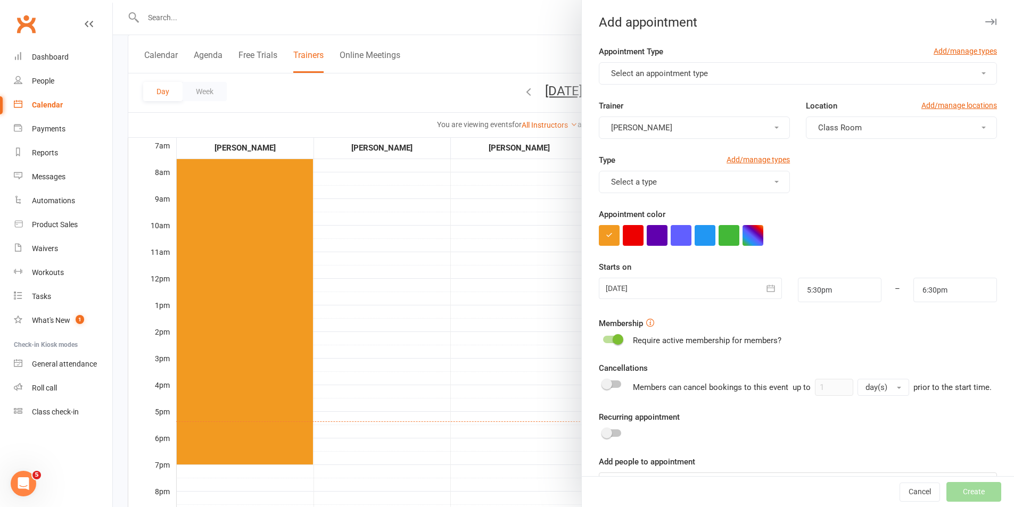
click at [692, 70] on span "Select an appointment type" at bounding box center [659, 74] width 97 height 10
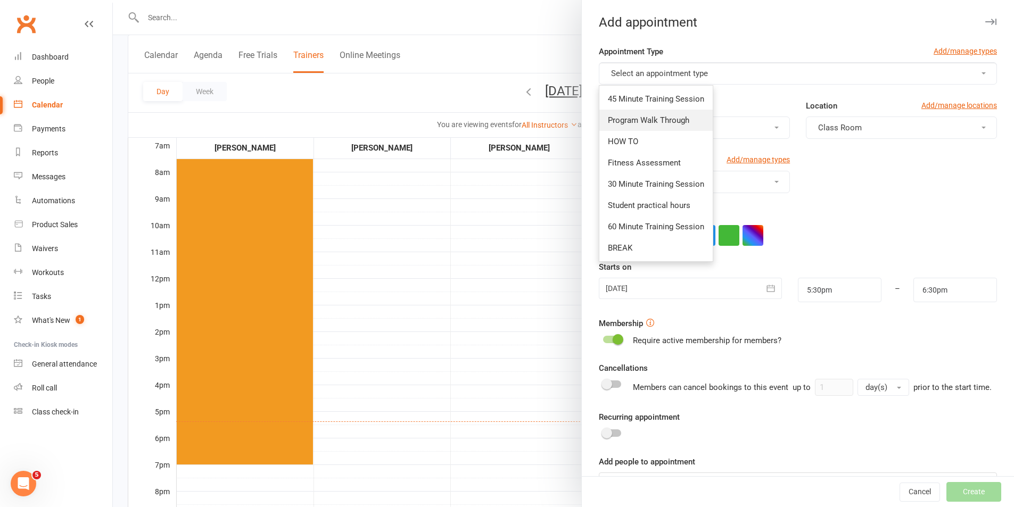
click at [654, 118] on span "Program Walk Through" at bounding box center [648, 120] width 81 height 10
type input "6:00pm"
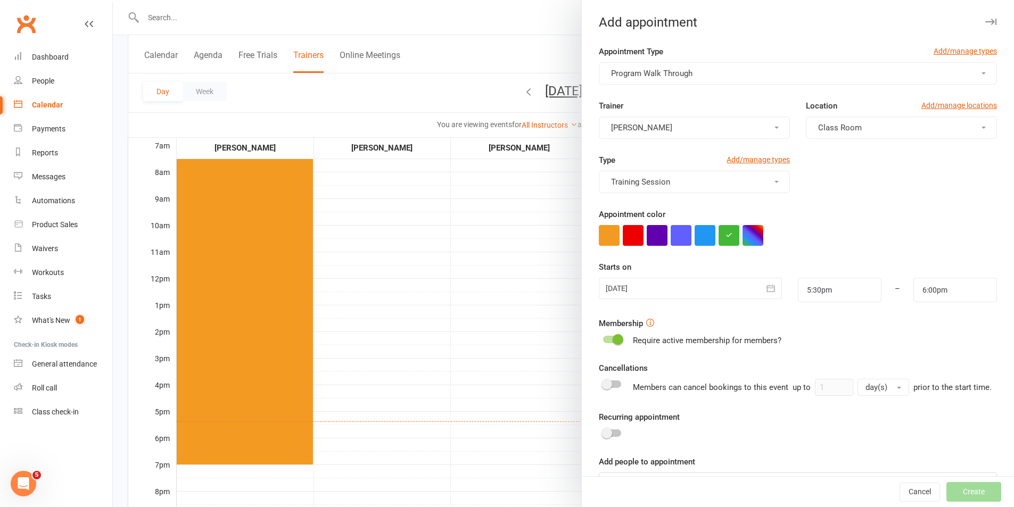
click at [641, 281] on div at bounding box center [690, 288] width 182 height 21
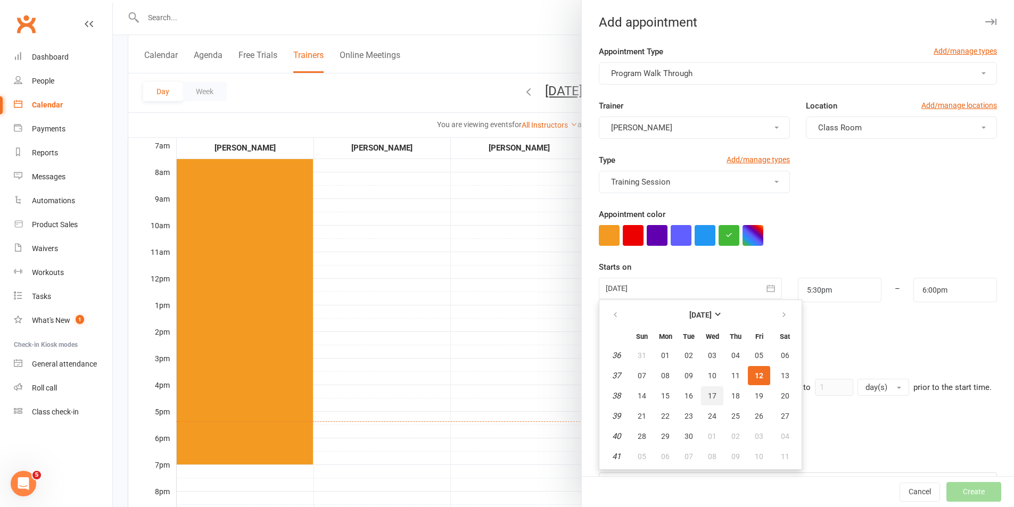
click at [709, 397] on span "17" at bounding box center [712, 396] width 9 height 9
type input "[DATE]"
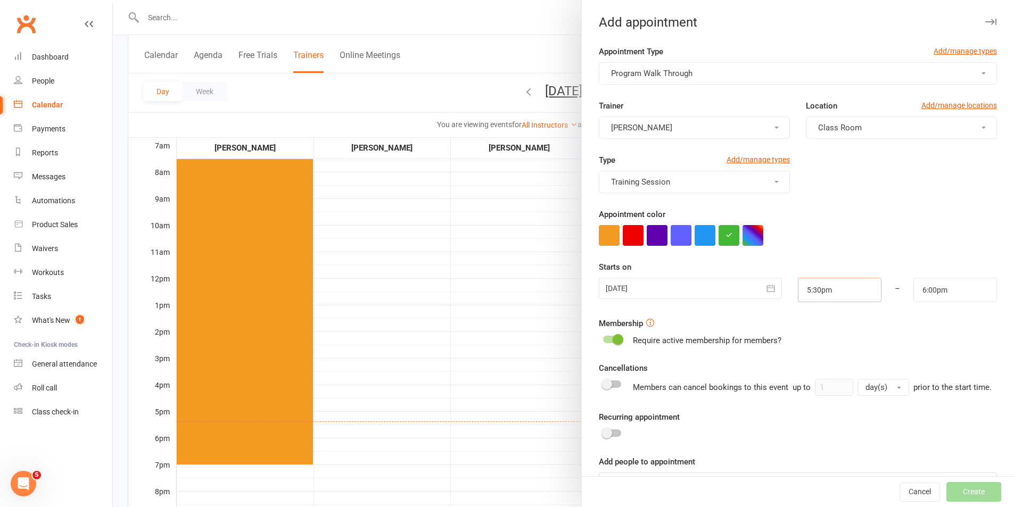
drag, startPoint x: 843, startPoint y: 290, endPoint x: 839, endPoint y: 301, distance: 11.5
click at [843, 291] on input "5:30pm" at bounding box center [840, 290] width 84 height 24
type input "3:30pm"
click at [820, 308] on li "3:30pm" at bounding box center [823, 305] width 51 height 16
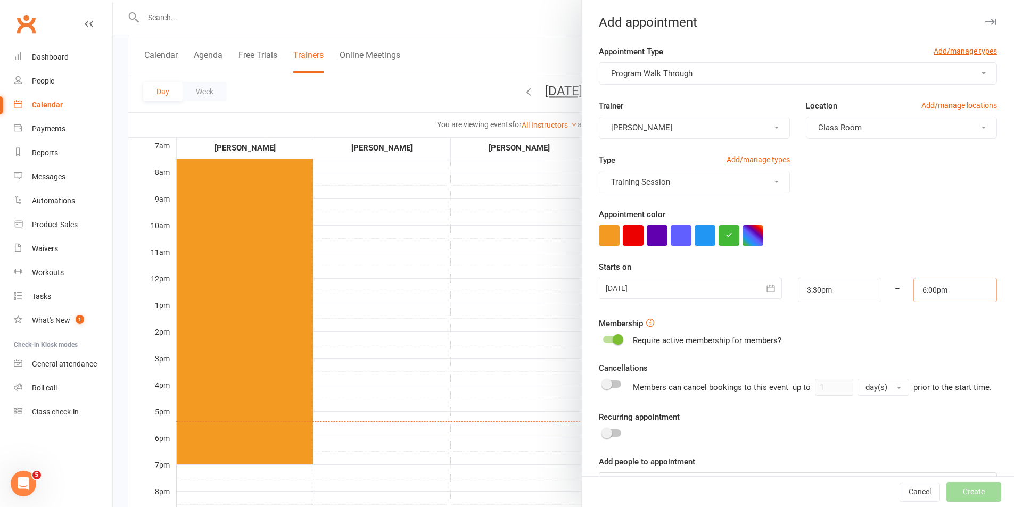
click at [940, 287] on input "6:00pm" at bounding box center [955, 290] width 84 height 24
type input "4:00pm"
click at [925, 358] on li "4:00pm" at bounding box center [938, 359] width 51 height 16
click at [925, 358] on form "Appointment Type Add/manage types Program Walk Through Trainer [PERSON_NAME] Lo…" at bounding box center [798, 270] width 398 height 450
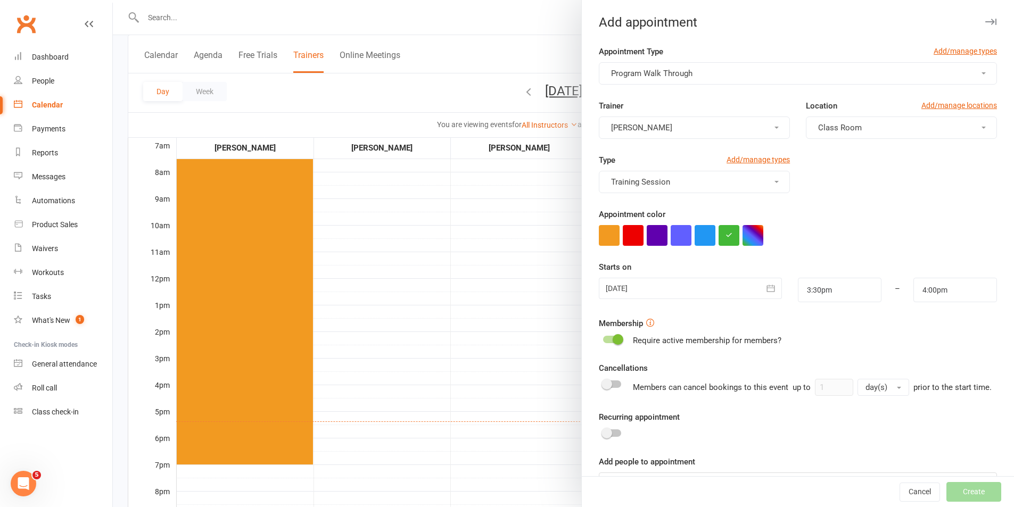
scroll to position [46, 0]
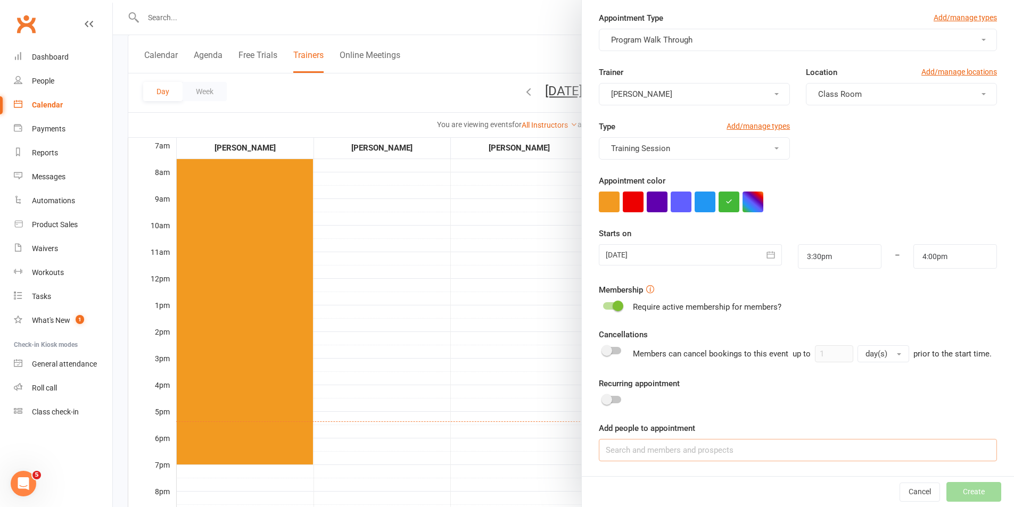
click at [760, 444] on input at bounding box center [798, 450] width 398 height 22
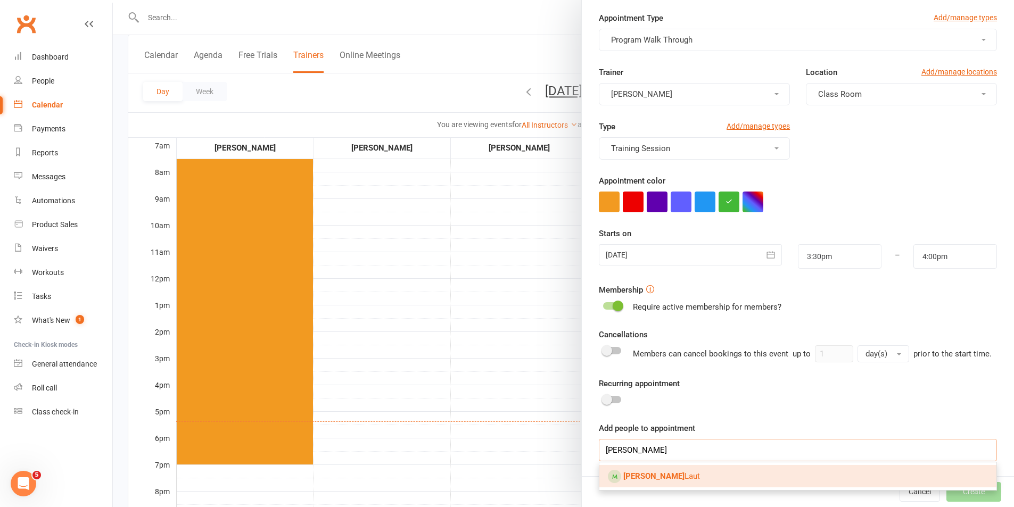
type input "[PERSON_NAME]"
click at [644, 479] on strong "[PERSON_NAME]" at bounding box center [653, 476] width 61 height 10
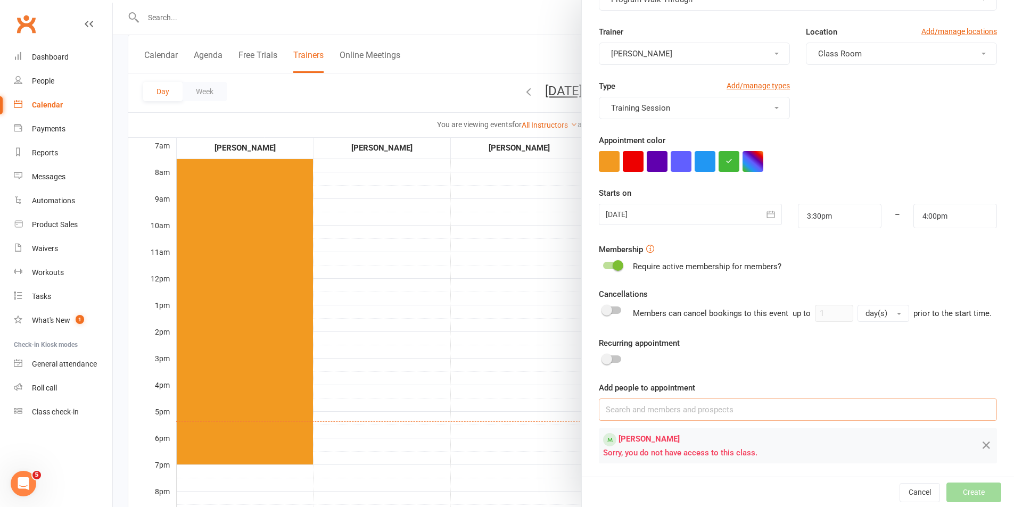
scroll to position [88, 0]
click at [603, 260] on div at bounding box center [612, 263] width 18 height 7
click at [603, 262] on input "checkbox" at bounding box center [603, 262] width 0 height 0
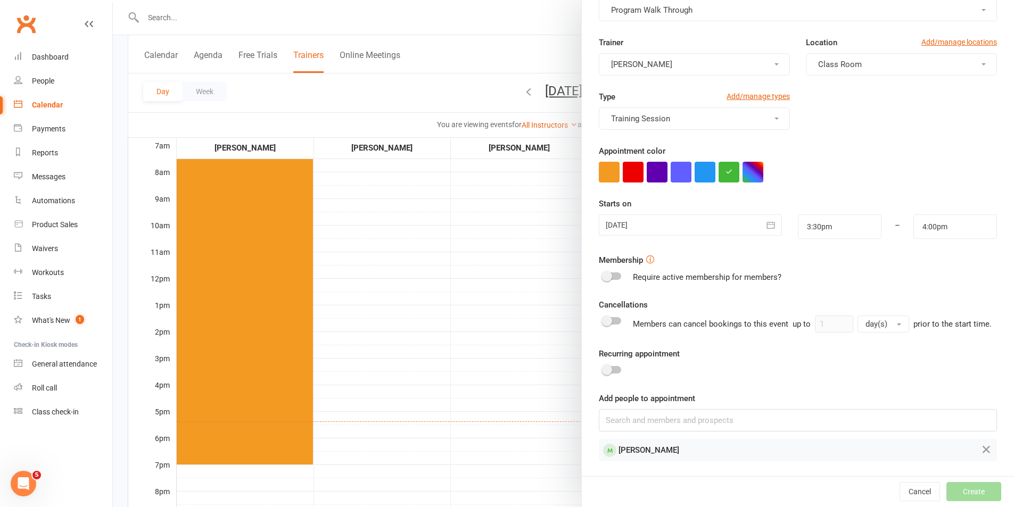
scroll to position [76, 0]
click at [946, 485] on button "Create" at bounding box center [973, 491] width 55 height 19
